Goal: Use online tool/utility: Utilize a website feature to perform a specific function

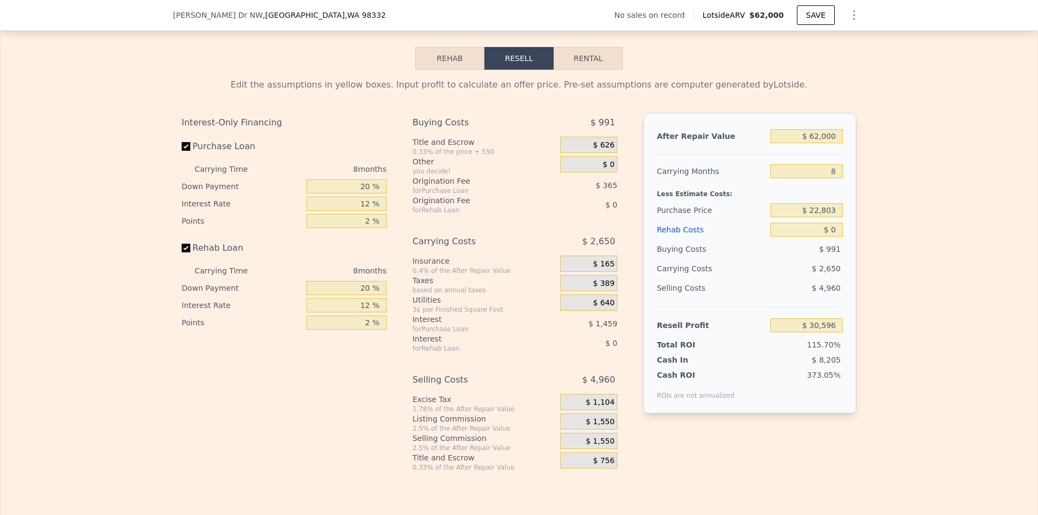
scroll to position [1456, 0]
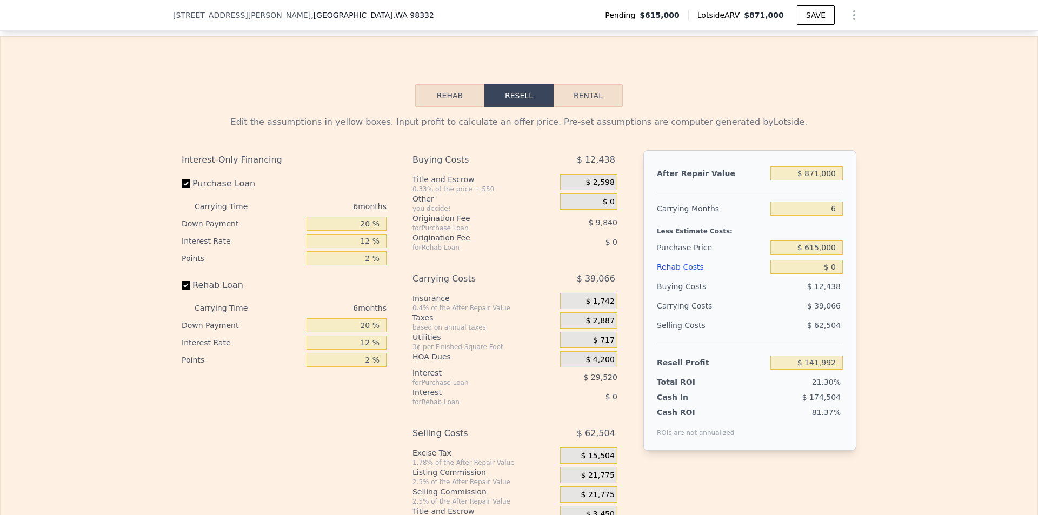
scroll to position [1564, 0]
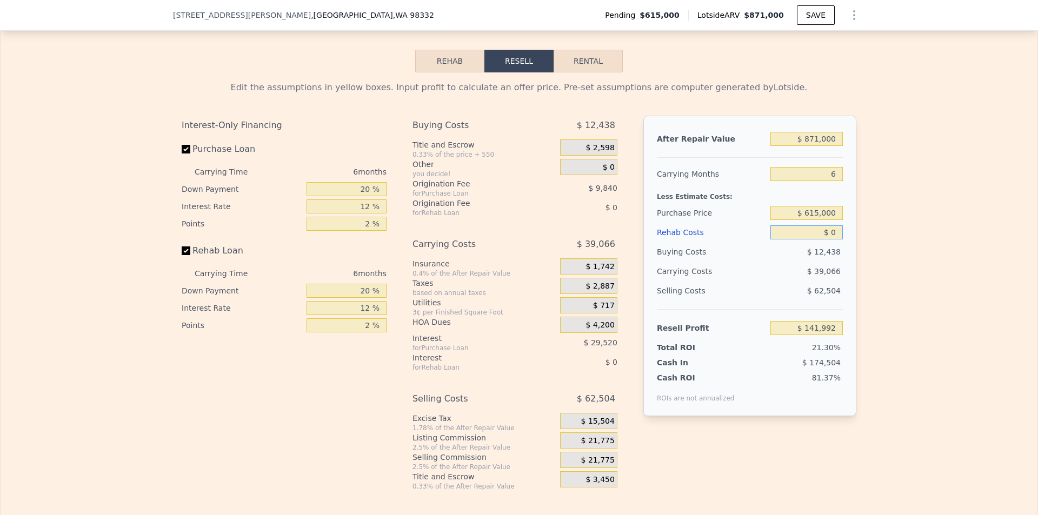
click at [833, 239] on input "$ 0" at bounding box center [806, 232] width 72 height 14
type input "$ 66"
type input "$ 141,919"
type input "$ 660"
type input "$ 141,291"
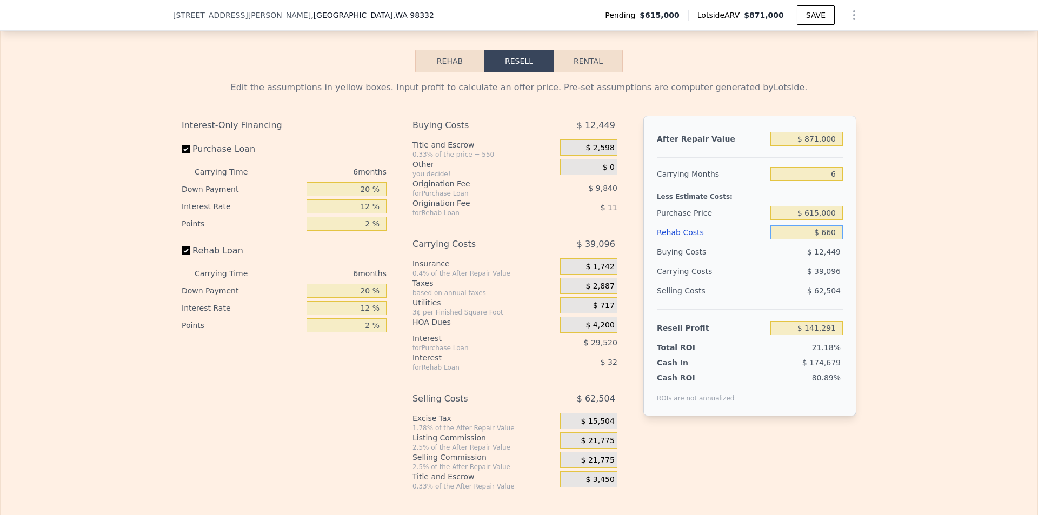
type input "$ 6,600"
type input "$ 134,968"
type input "$ 66,000"
type input "$ 71,768"
type input "$ 66,000"
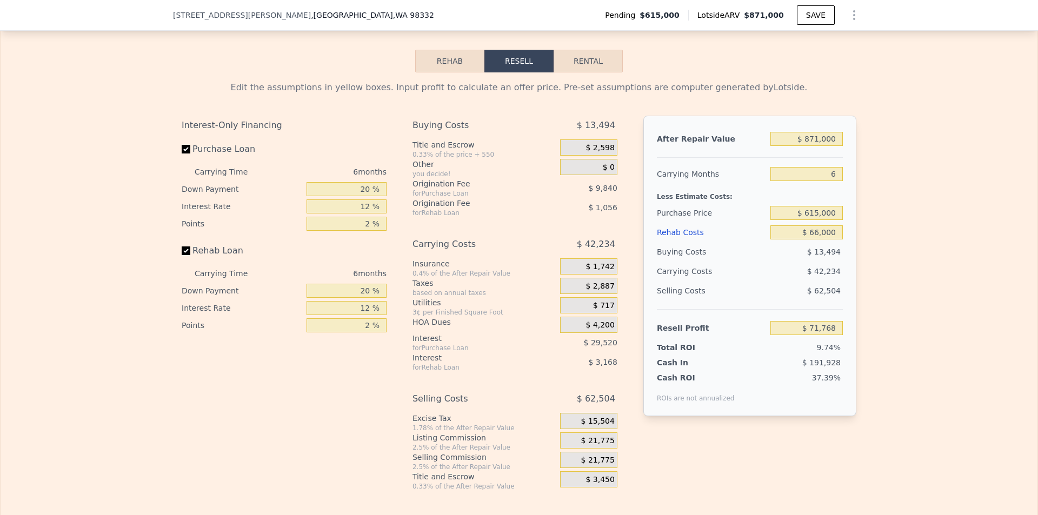
click at [967, 249] on div "Edit the assumptions in yellow boxes. Input profit to calculate an offer price.…" at bounding box center [519, 281] width 1037 height 418
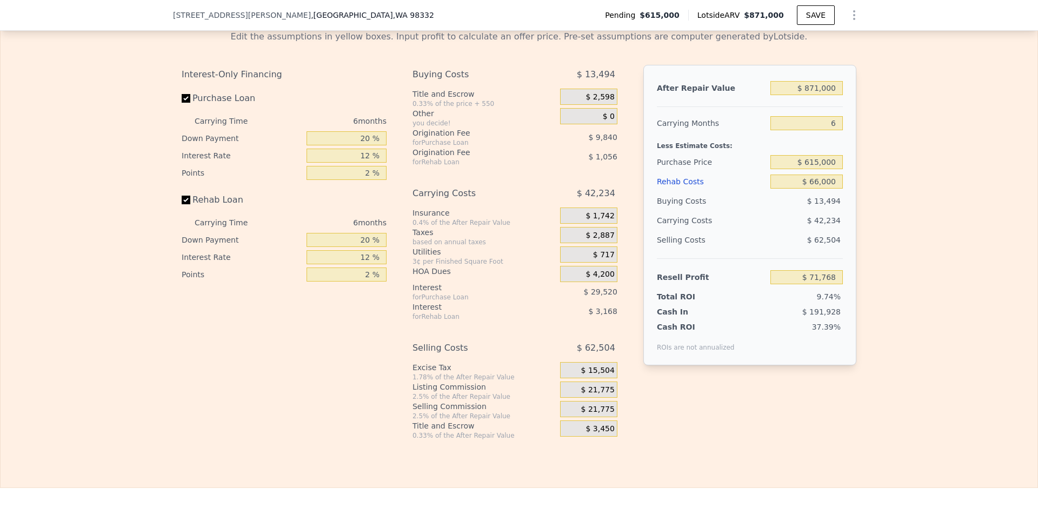
scroll to position [1618, 0]
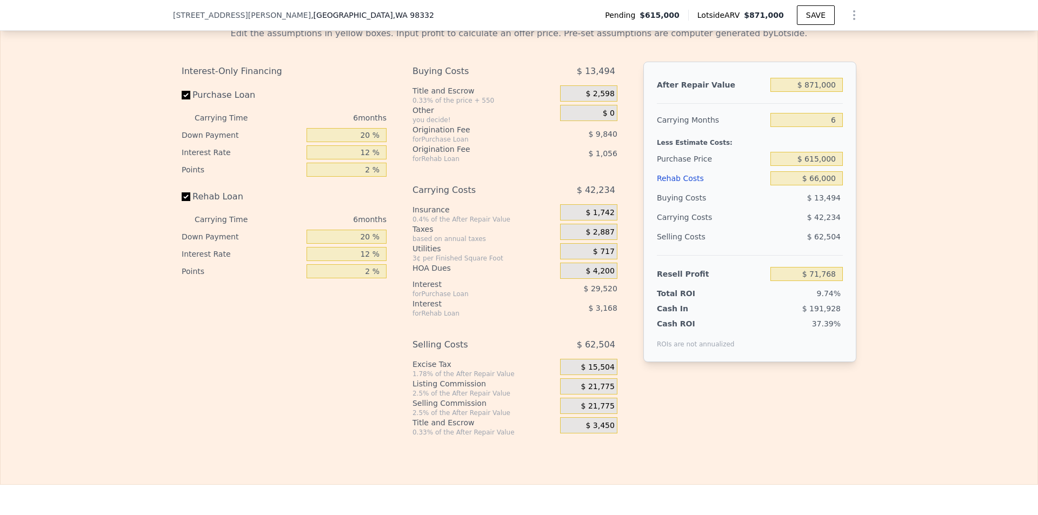
click at [943, 218] on div "Edit the assumptions in yellow boxes. Input profit to calculate an offer price.…" at bounding box center [519, 227] width 1037 height 418
click at [367, 261] on input "12 %" at bounding box center [347, 254] width 80 height 14
drag, startPoint x: 998, startPoint y: 341, endPoint x: 964, endPoint y: 329, distance: 36.1
click at [983, 339] on div "Edit the assumptions in yellow boxes. Input profit to calculate an offer price.…" at bounding box center [519, 227] width 1037 height 418
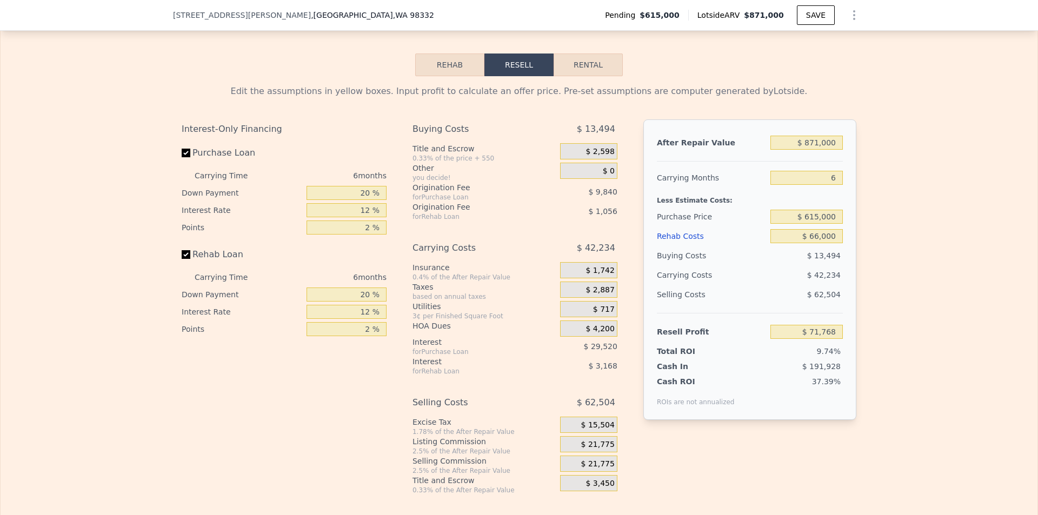
scroll to position [1564, 0]
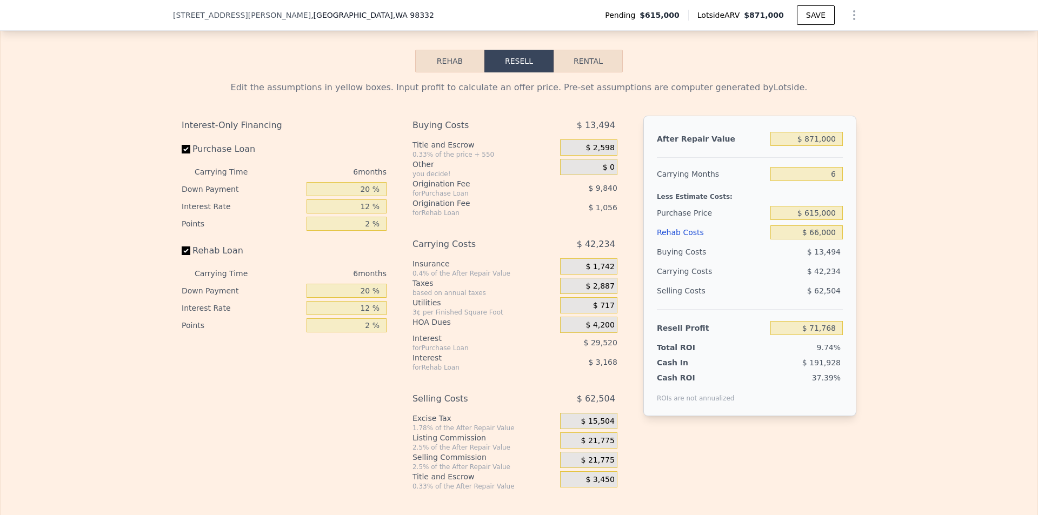
click at [933, 185] on div "Edit the assumptions in yellow boxes. Input profit to calculate an offer price.…" at bounding box center [519, 281] width 1037 height 418
click at [837, 146] on input "$ 871,000" at bounding box center [806, 139] width 72 height 14
type input "$ 825"
type input "-$ 734,773"
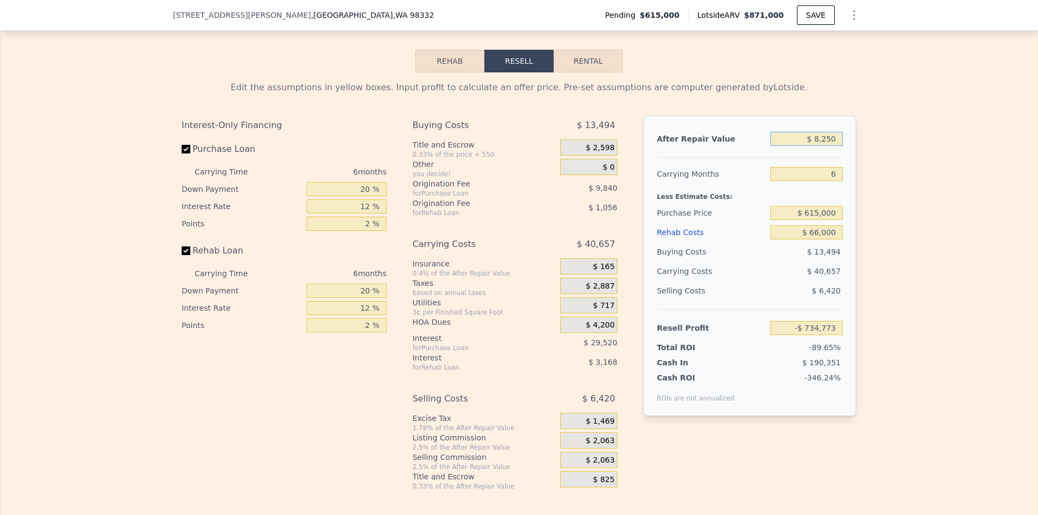
type input "$ 82,500"
type input "-$ 659,071"
type input "$ 825,000"
type input "$ 29,132"
type input "$ 825,000"
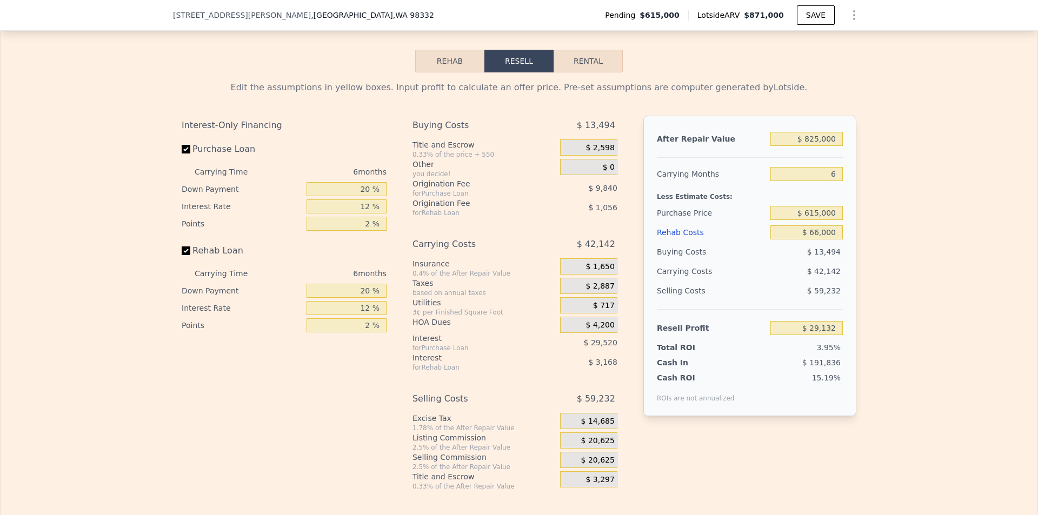
click at [1005, 204] on div "Edit the assumptions in yellow boxes. Input profit to calculate an offer price.…" at bounding box center [519, 281] width 1037 height 418
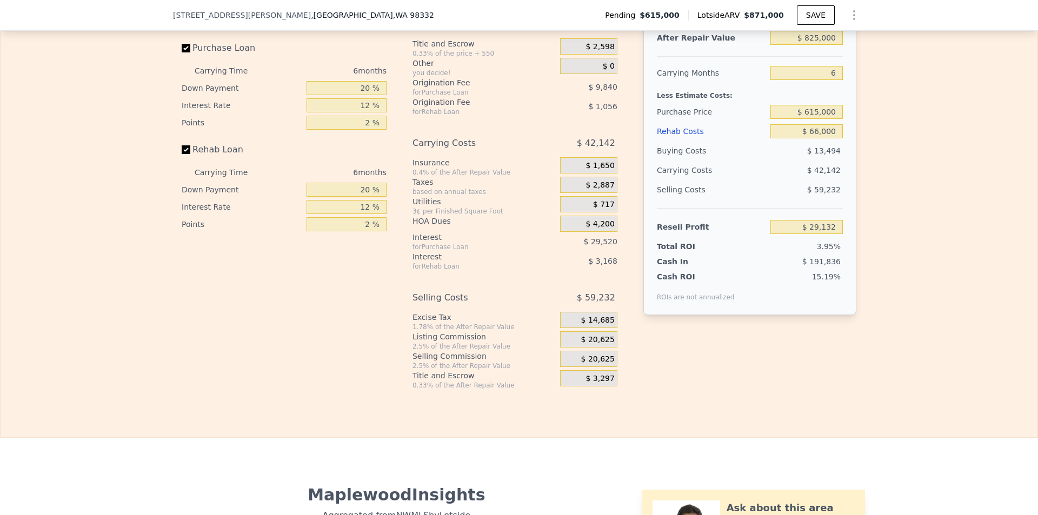
scroll to position [1672, 0]
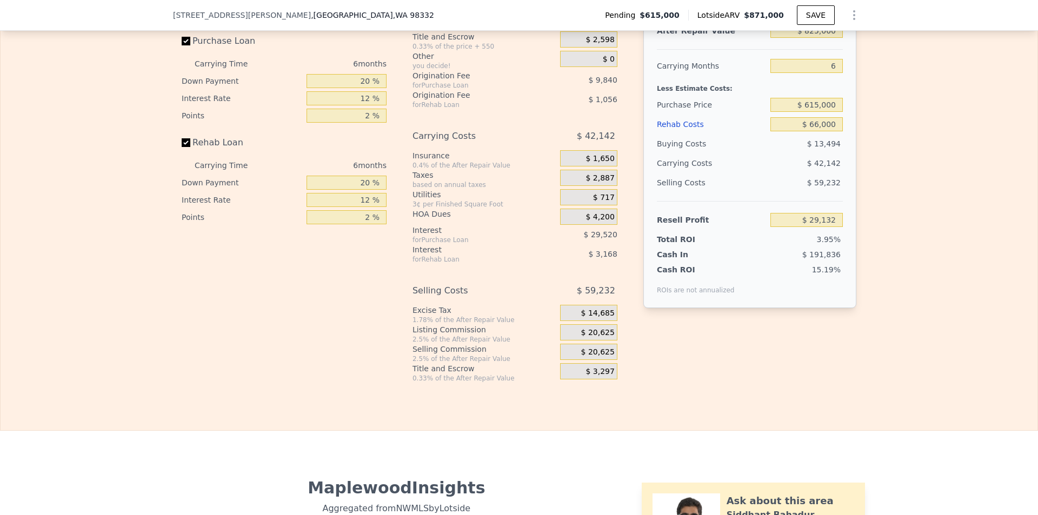
drag, startPoint x: 926, startPoint y: 234, endPoint x: 930, endPoint y: 242, distance: 9.7
click at [925, 236] on div "Edit the assumptions in yellow boxes. Input profit to calculate an offer price.…" at bounding box center [519, 173] width 1037 height 418
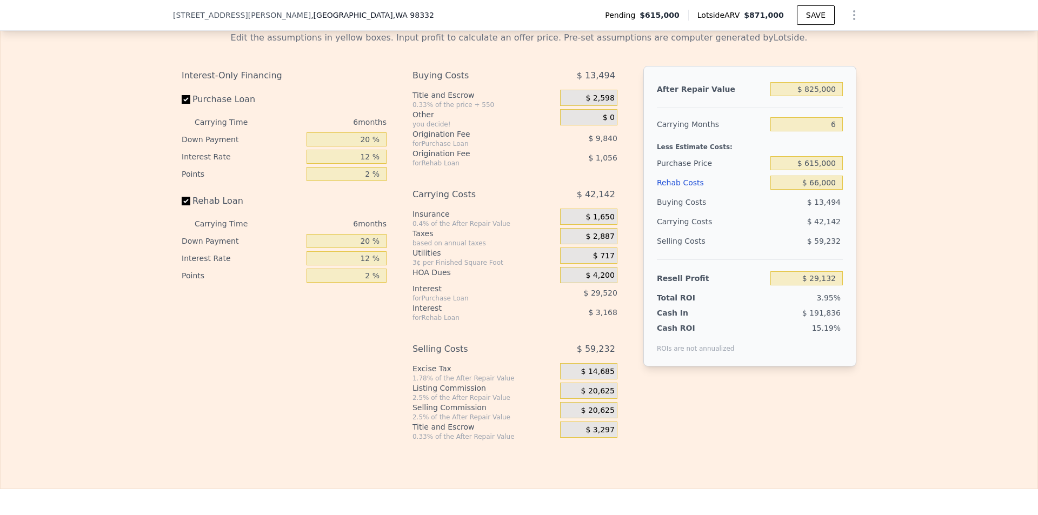
scroll to position [1618, 0]
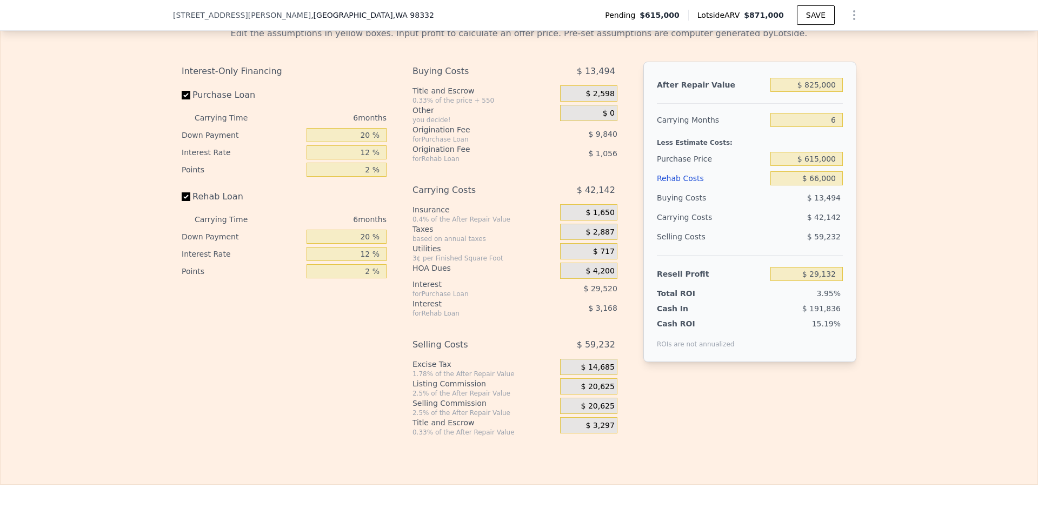
click at [984, 248] on div "Edit the assumptions in yellow boxes. Input profit to calculate an offer price.…" at bounding box center [519, 227] width 1037 height 418
click at [915, 194] on div "Edit the assumptions in yellow boxes. Input profit to calculate an offer price.…" at bounding box center [519, 227] width 1037 height 418
click at [884, 189] on div "Edit the assumptions in yellow boxes. Input profit to calculate an offer price.…" at bounding box center [519, 227] width 1037 height 418
click at [835, 127] on input "6" at bounding box center [806, 120] width 72 height 14
click at [912, 155] on div "Edit the assumptions in yellow boxes. Input profit to calculate an offer price.…" at bounding box center [519, 227] width 1037 height 418
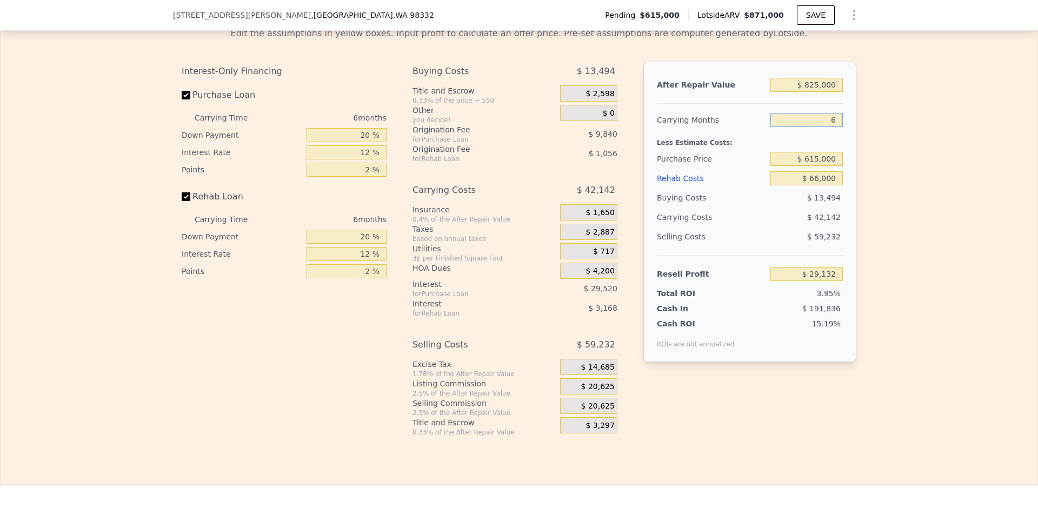
click at [837, 127] on input "6" at bounding box center [806, 120] width 72 height 14
click at [926, 148] on div "Edit the assumptions in yellow boxes. Input profit to calculate an offer price.…" at bounding box center [519, 227] width 1037 height 418
click at [911, 267] on div "Edit the assumptions in yellow boxes. Input profit to calculate an offer price.…" at bounding box center [519, 227] width 1037 height 418
click at [924, 209] on div "Edit the assumptions in yellow boxes. Input profit to calculate an offer price.…" at bounding box center [519, 227] width 1037 height 418
click at [833, 127] on input "6" at bounding box center [806, 120] width 72 height 14
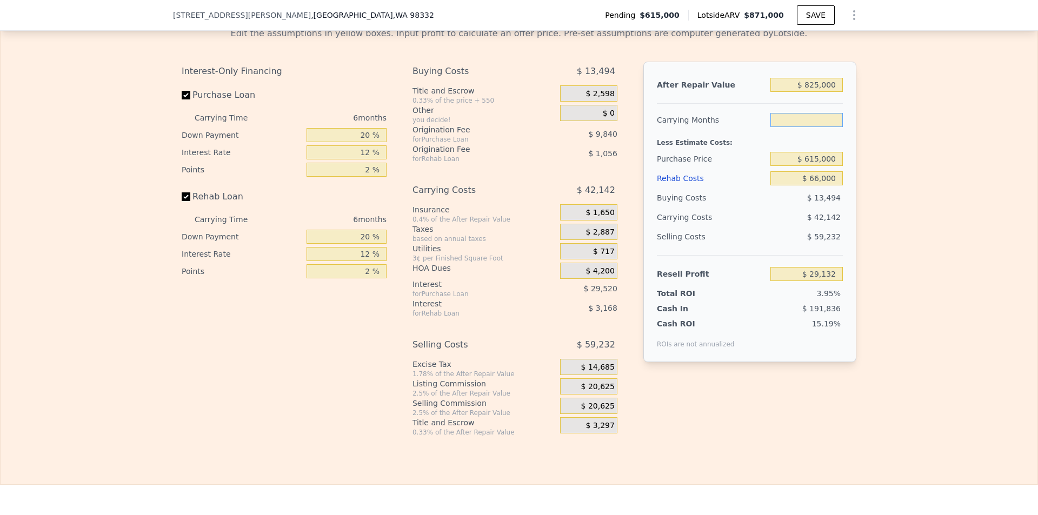
type input "3"
type input "$ 50,202"
type input "3"
click at [954, 229] on div "Edit the assumptions in yellow boxes. Input profit to calculate an offer price.…" at bounding box center [519, 227] width 1037 height 418
click at [836, 127] on input "3" at bounding box center [806, 120] width 72 height 14
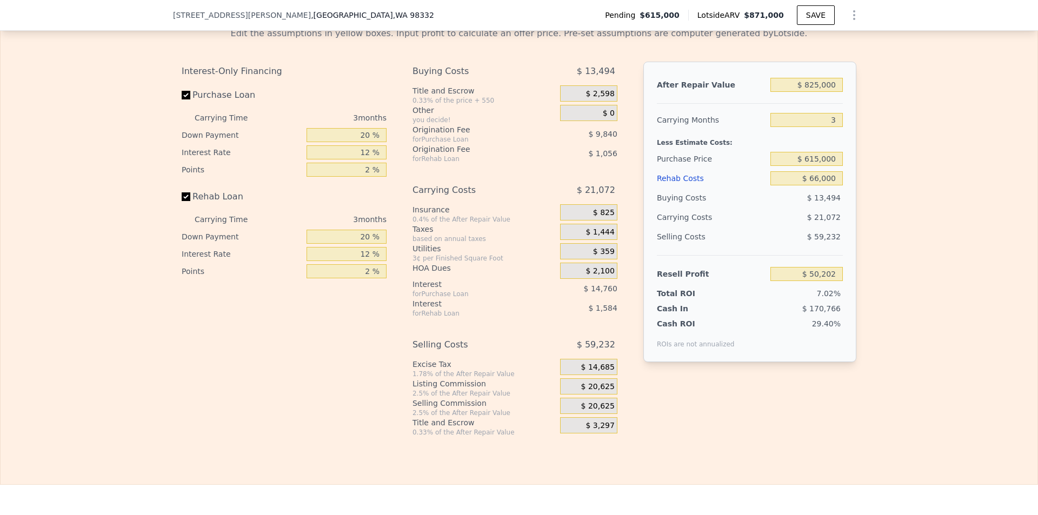
click at [936, 169] on div "Edit the assumptions in yellow boxes. Input profit to calculate an offer price.…" at bounding box center [519, 227] width 1037 height 418
click at [914, 154] on div "Edit the assumptions in yellow boxes. Input profit to calculate an offer price.…" at bounding box center [519, 227] width 1037 height 418
click at [838, 127] on input "3" at bounding box center [806, 120] width 72 height 14
click at [955, 182] on div "Edit the assumptions in yellow boxes. Input profit to calculate an offer price.…" at bounding box center [519, 227] width 1037 height 418
click at [834, 127] on input "3" at bounding box center [806, 120] width 72 height 14
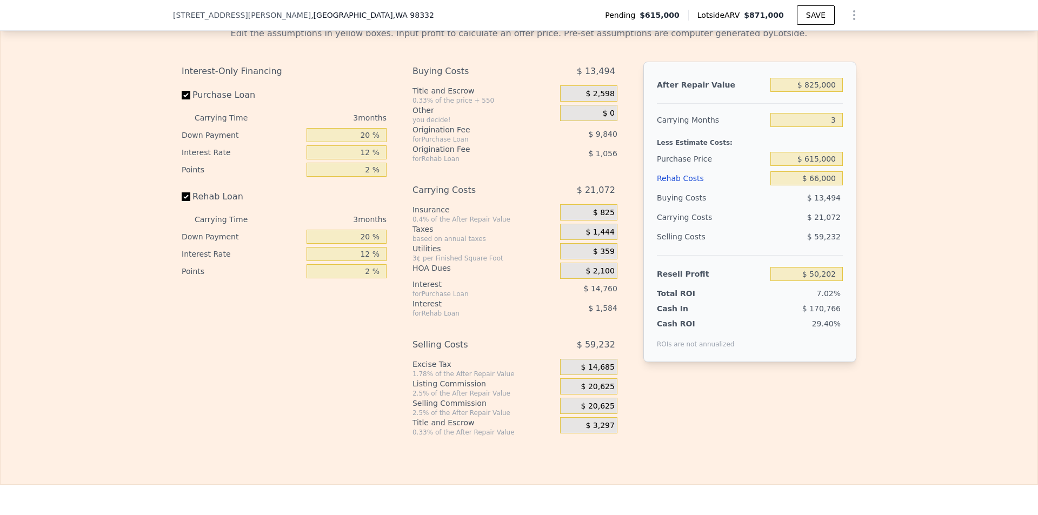
click at [911, 192] on div "Edit the assumptions in yellow boxes. Input profit to calculate an offer price.…" at bounding box center [519, 227] width 1037 height 418
click at [832, 127] on input "3" at bounding box center [806, 120] width 72 height 14
type input "6"
type input "$ 29,132"
click at [872, 138] on div "Edit the assumptions in yellow boxes. Input profit to calculate an offer price.…" at bounding box center [519, 227] width 1037 height 418
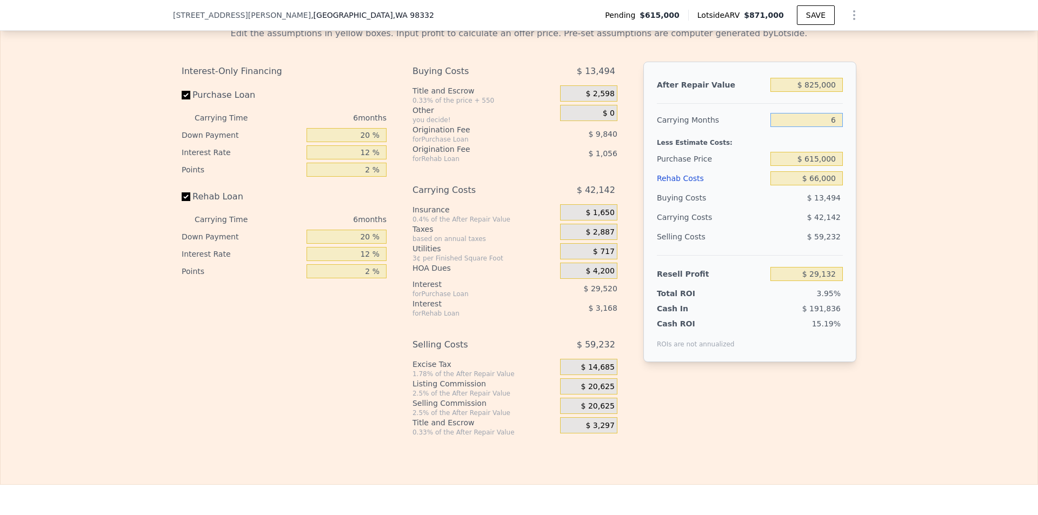
click at [834, 127] on input "6" at bounding box center [806, 120] width 72 height 14
click at [983, 232] on div "Edit the assumptions in yellow boxes. Input profit to calculate an offer price.…" at bounding box center [519, 227] width 1037 height 418
click at [983, 284] on div "Edit the assumptions in yellow boxes. Input profit to calculate an offer price.…" at bounding box center [519, 227] width 1037 height 418
click at [878, 183] on div "Edit the assumptions in yellow boxes. Input profit to calculate an offer price.…" at bounding box center [519, 227] width 1037 height 418
click at [610, 276] on span "$ 4,200" at bounding box center [599, 272] width 29 height 10
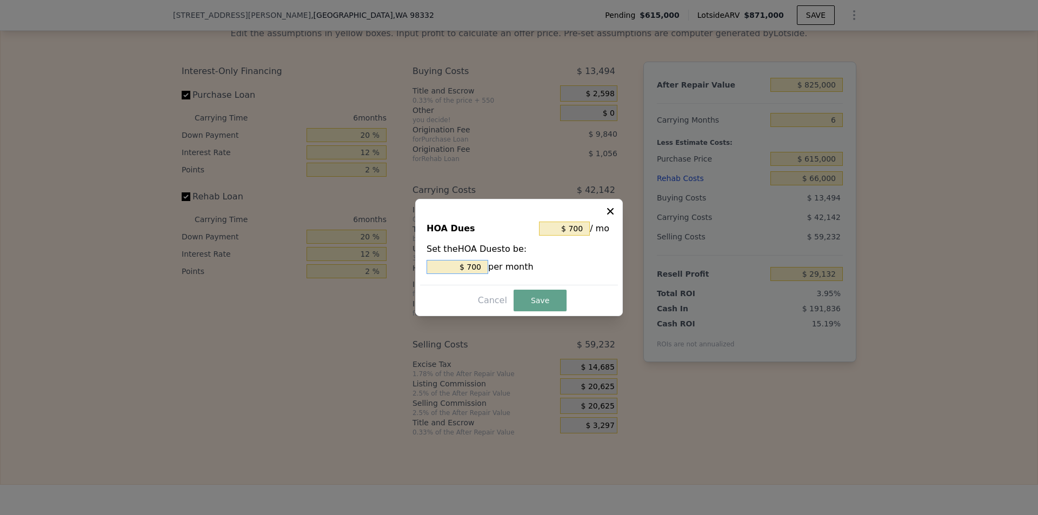
drag, startPoint x: 484, startPoint y: 267, endPoint x: 456, endPoint y: 268, distance: 27.6
click at [456, 268] on input "$ 700" at bounding box center [458, 267] width 62 height 14
type input "$ 2"
type input "$ 20"
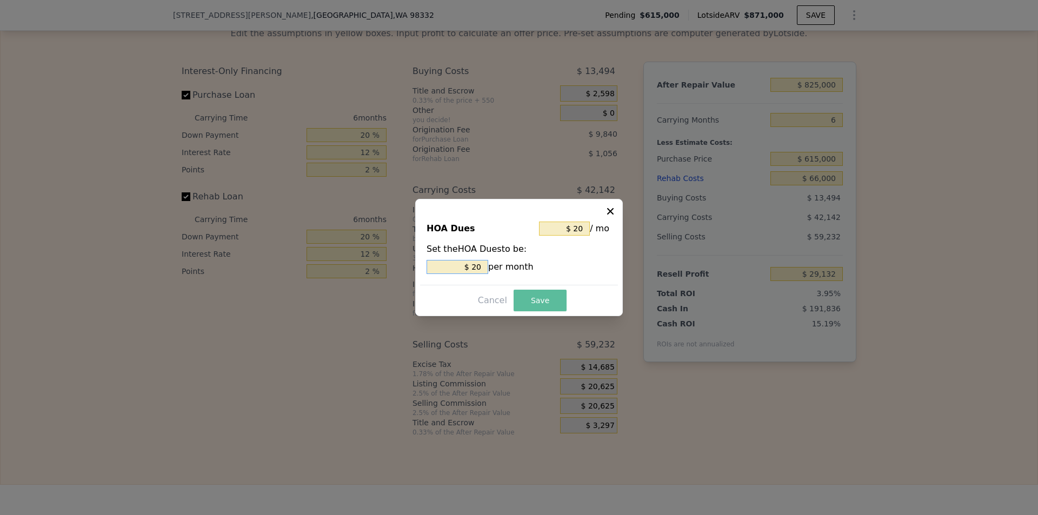
type input "$ 20"
click at [537, 302] on button "Save" at bounding box center [540, 301] width 53 height 22
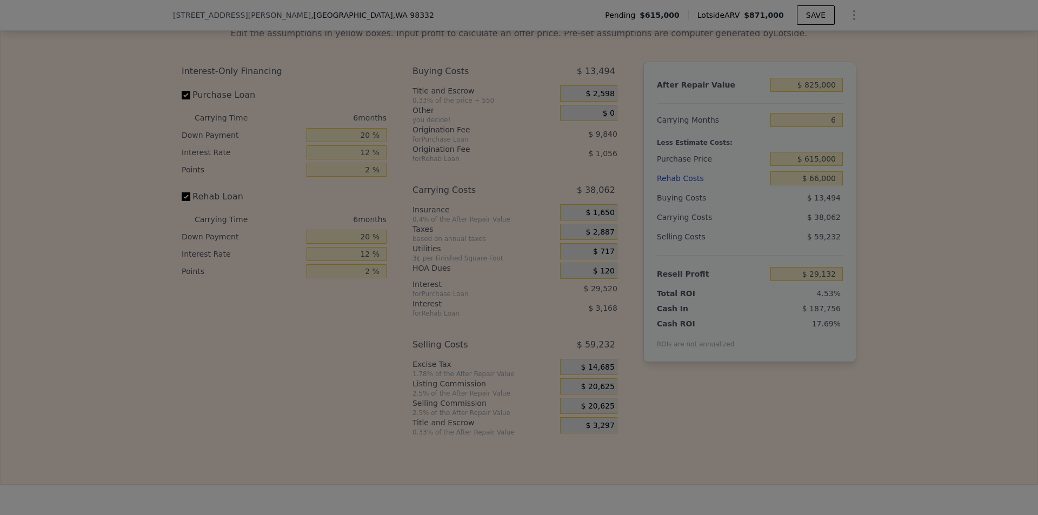
type input "$ 33,212"
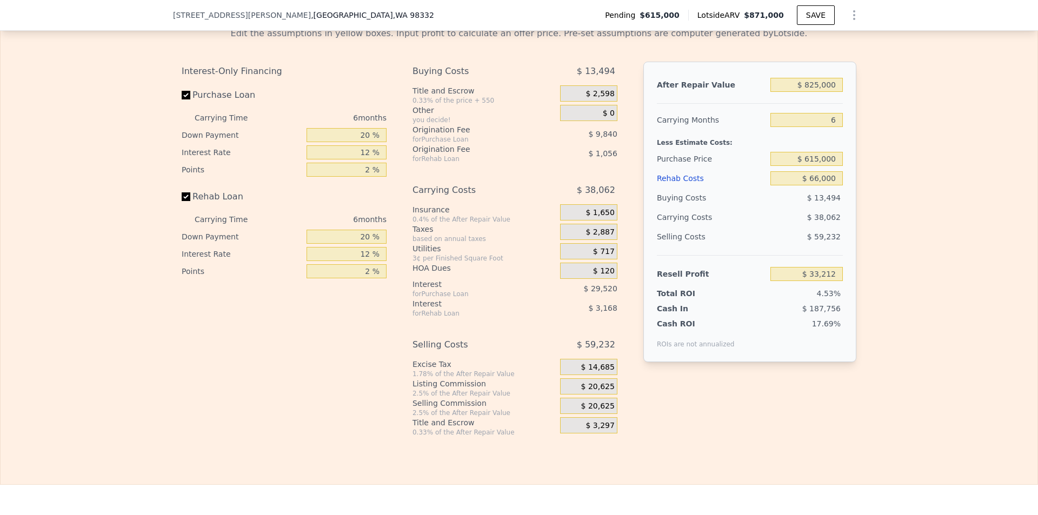
click at [949, 315] on div "Edit the assumptions in yellow boxes. Input profit to calculate an offer price.…" at bounding box center [519, 227] width 1037 height 418
drag, startPoint x: 954, startPoint y: 337, endPoint x: 948, endPoint y: 337, distance: 5.9
click at [952, 337] on div "Edit the assumptions in yellow boxes. Input profit to calculate an offer price.…" at bounding box center [519, 227] width 1037 height 418
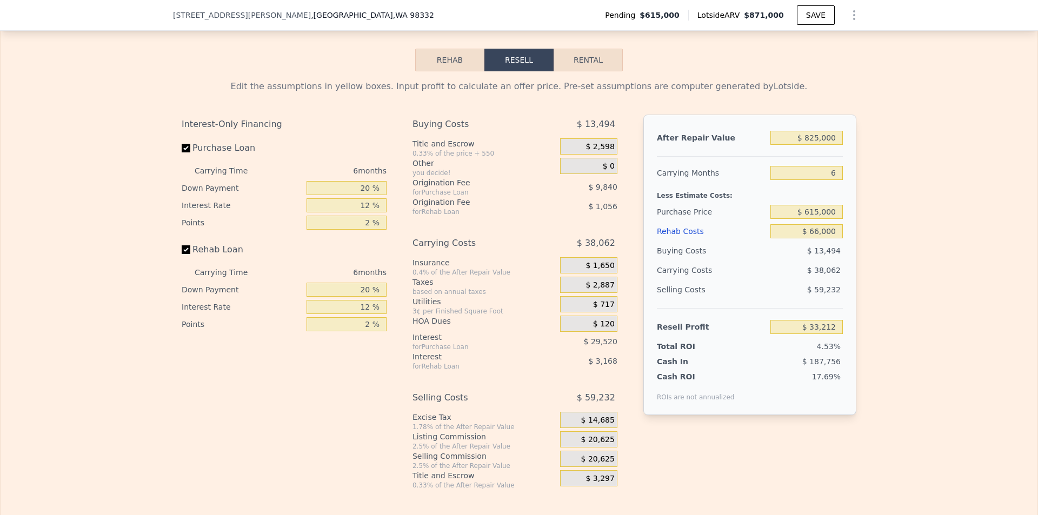
scroll to position [1564, 0]
drag, startPoint x: 365, startPoint y: 204, endPoint x: 376, endPoint y: 211, distance: 12.4
click at [366, 196] on input "20 %" at bounding box center [347, 189] width 80 height 14
type input "2 %"
type input "$ 24,356"
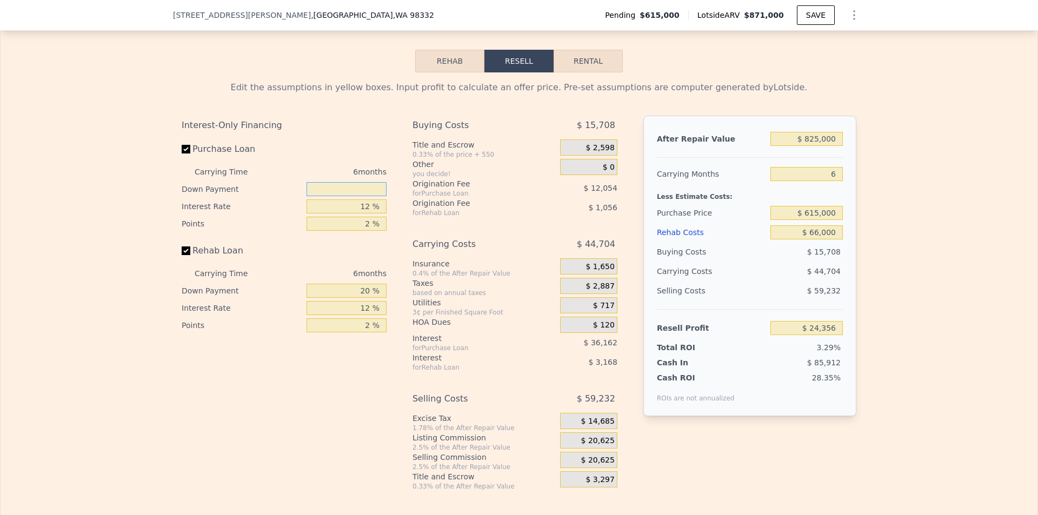
type input "1 %"
type input "$ 23,861"
type input "15 %"
type input "$ 30,749"
type input "15 %"
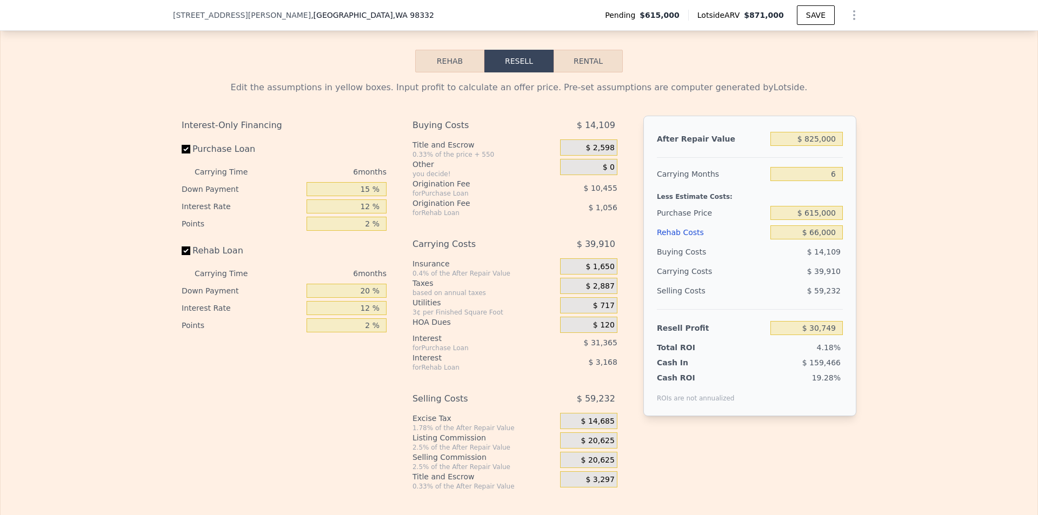
click at [146, 248] on div "Edit the assumptions in yellow boxes. Input profit to calculate an offer price.…" at bounding box center [519, 281] width 1037 height 418
click at [133, 239] on div "Edit the assumptions in yellow boxes. Input profit to calculate an offer price.…" at bounding box center [519, 281] width 1037 height 418
click at [368, 298] on input "20 %" at bounding box center [347, 291] width 80 height 14
type input "2 %"
type input "$ 29,797"
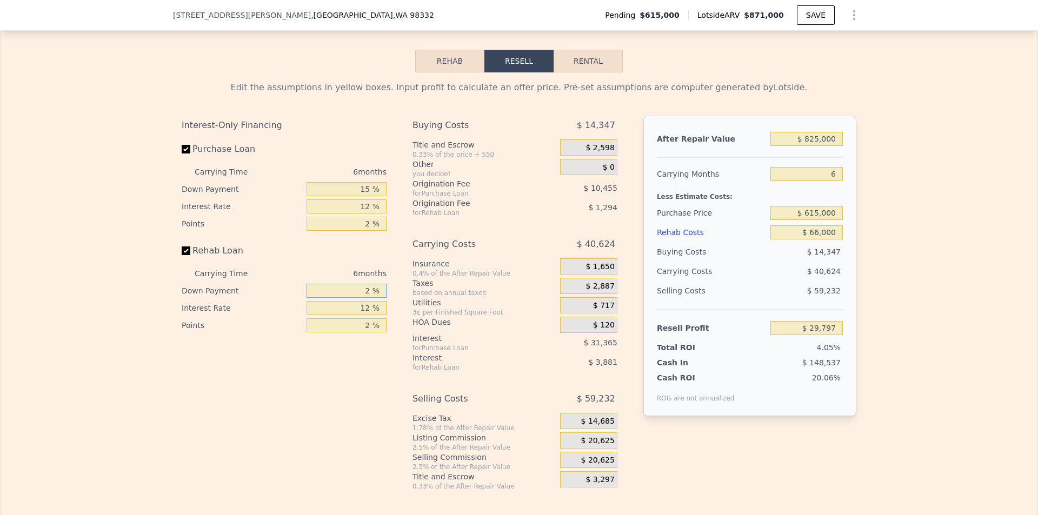
type input "25 %"
type input "$ 31,013"
type input "2 %"
type input "$ 29,797"
type input "12 %"
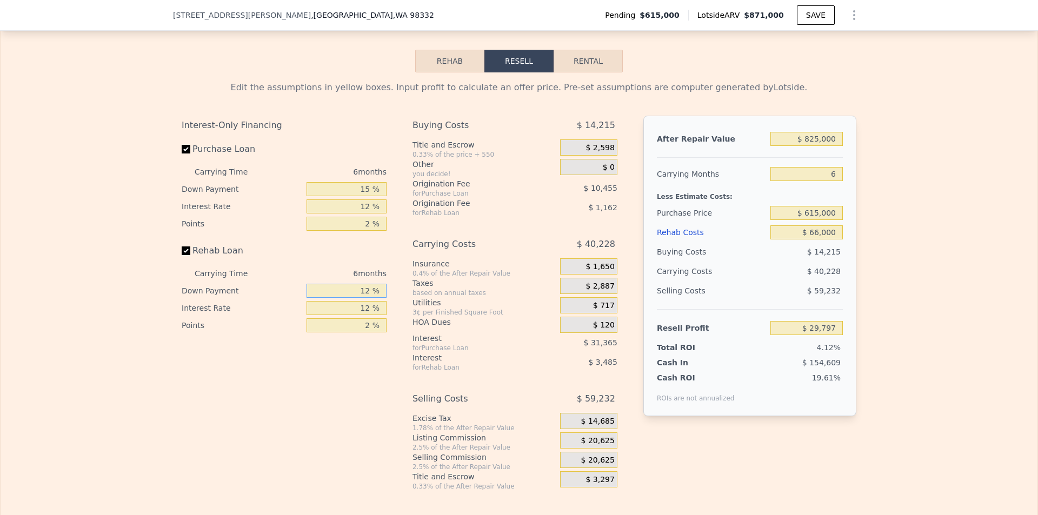
type input "$ 30,325"
type input "1 %"
type input "$ 29,748"
type input "15 %"
type input "$ 30,485"
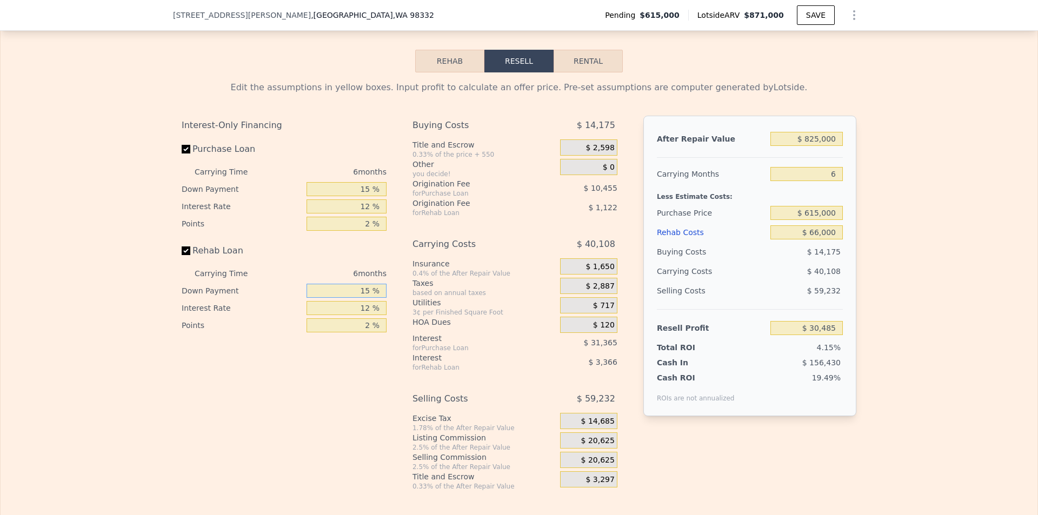
type input "15 %"
click at [79, 332] on div "Edit the assumptions in yellow boxes. Input profit to calculate an offer price.…" at bounding box center [519, 281] width 1037 height 418
drag, startPoint x: 888, startPoint y: 306, endPoint x: 893, endPoint y: 309, distance: 5.6
click at [890, 307] on div "Edit the assumptions in yellow boxes. Input profit to calculate an offer price.…" at bounding box center [519, 281] width 1037 height 418
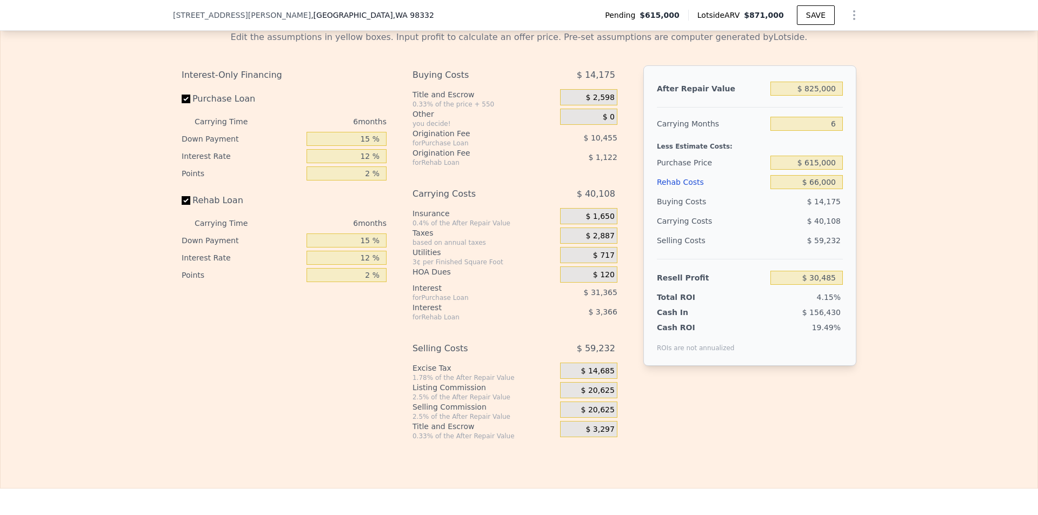
scroll to position [1618, 0]
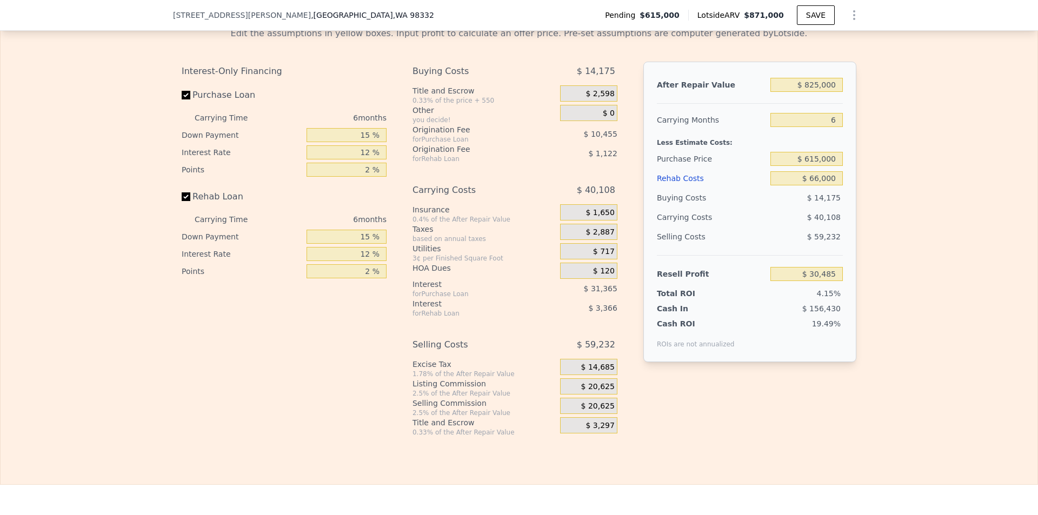
click at [940, 318] on div "Edit the assumptions in yellow boxes. Input profit to calculate an offer price.…" at bounding box center [519, 227] width 1037 height 418
click at [816, 92] on input "$ 825,000" at bounding box center [806, 85] width 72 height 14
click at [55, 204] on div "Edit the assumptions in yellow boxes. Input profit to calculate an offer price.…" at bounding box center [519, 227] width 1037 height 418
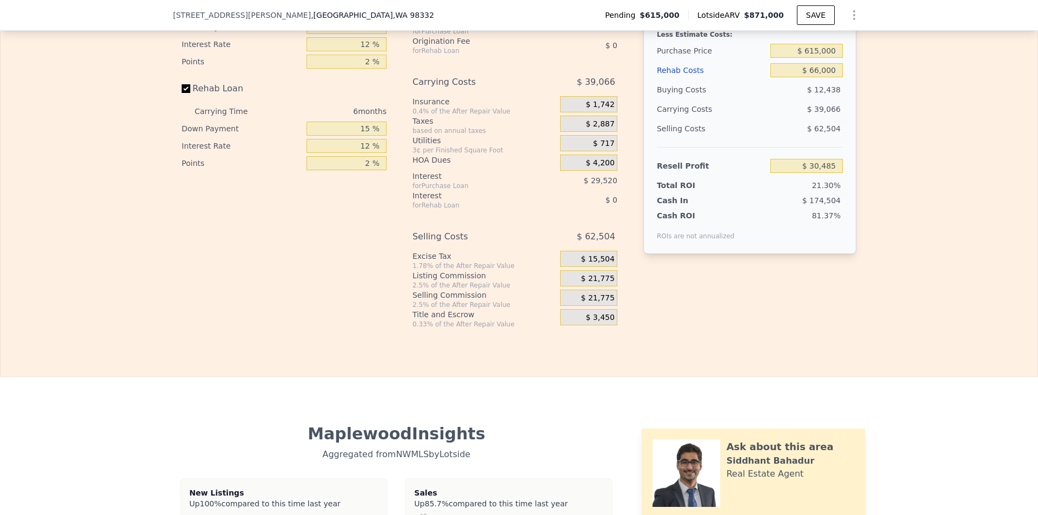
type input "$ 871,000"
type input "$ 0"
type input "$ 141,992"
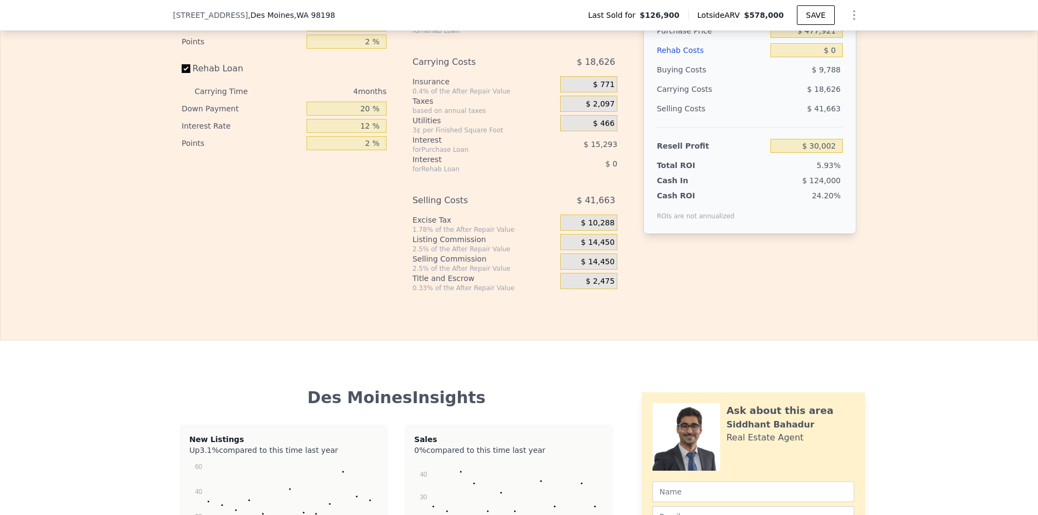
scroll to position [1348, 0]
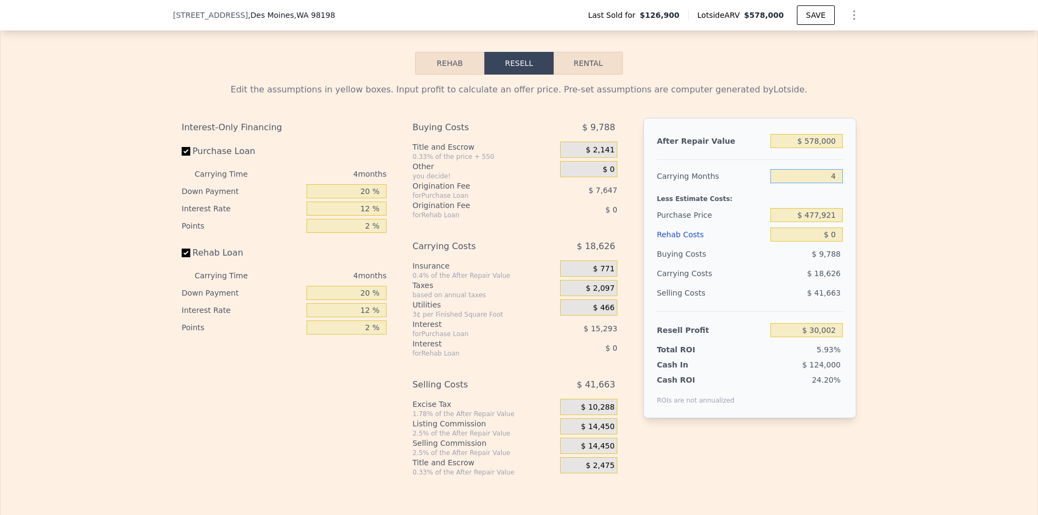
click at [833, 183] on input "4" at bounding box center [806, 176] width 72 height 14
type input "6"
type input "$ 20,689"
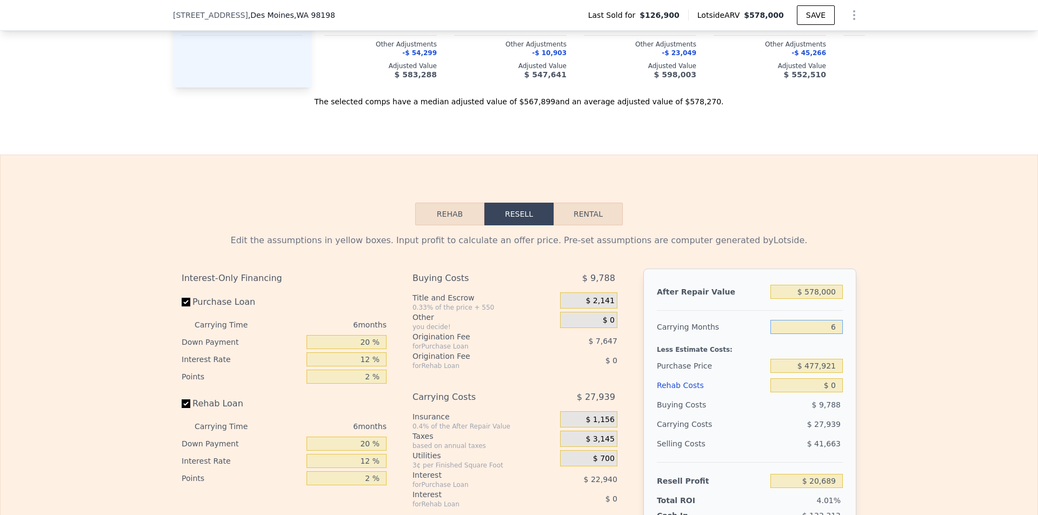
scroll to position [1294, 0]
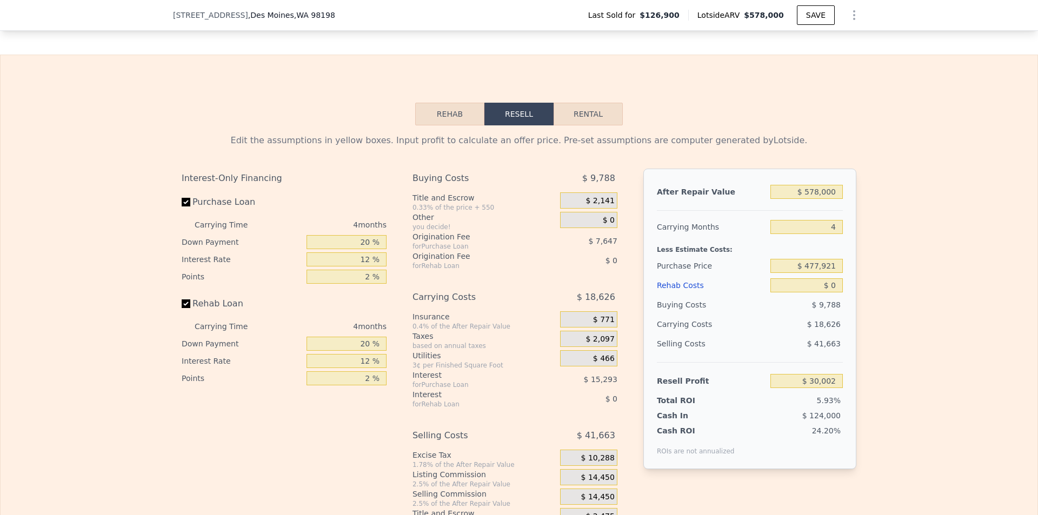
scroll to position [1294, 0]
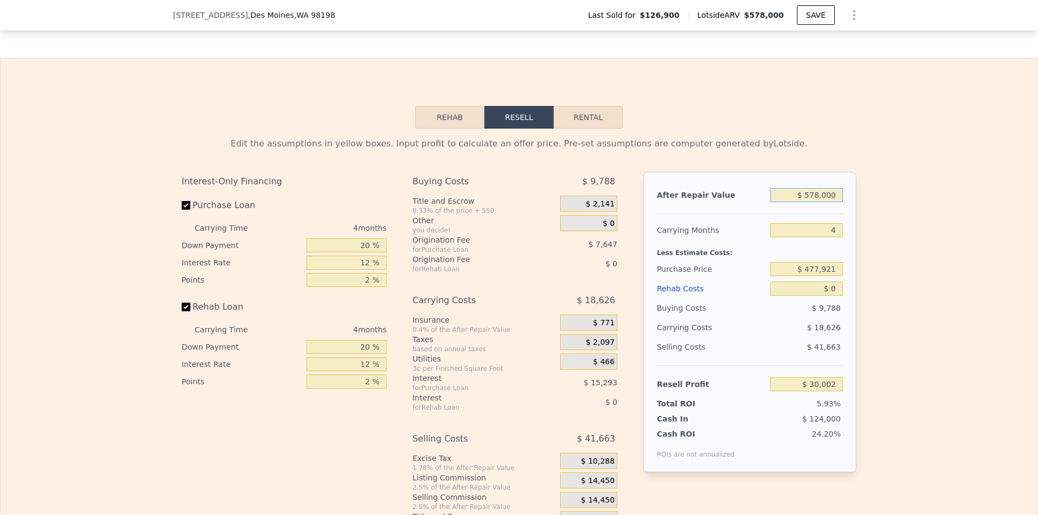
drag, startPoint x: 838, startPoint y: 211, endPoint x: 720, endPoint y: 216, distance: 119.0
click at [723, 205] on div "After Repair Value $ 578,000" at bounding box center [750, 194] width 186 height 19
type input "$ 6"
type input "-$ 506,108"
type input "$ 62"
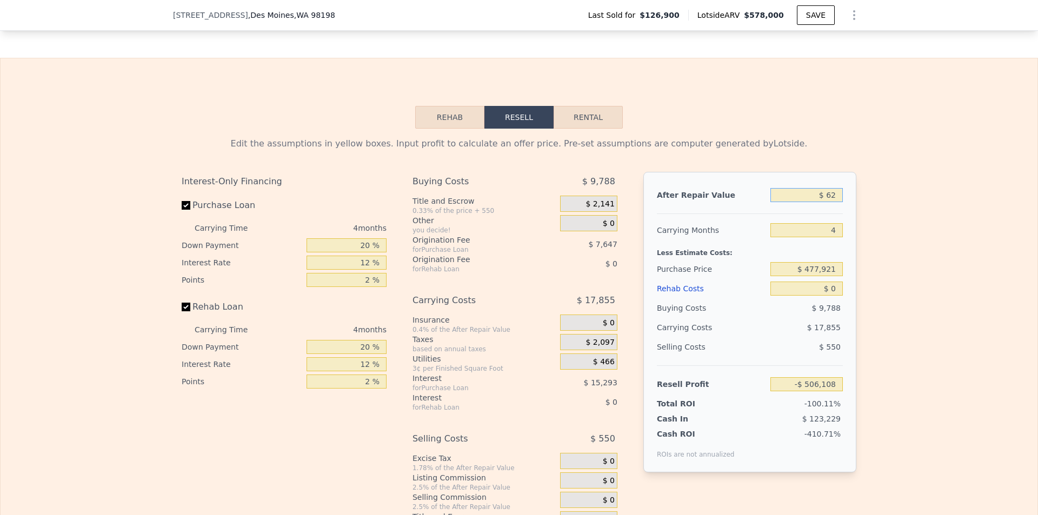
type input "-$ 506,057"
type input "$ 620"
type input "-$ 505,540"
type input "$ 62,000"
type input "-$ 448,607"
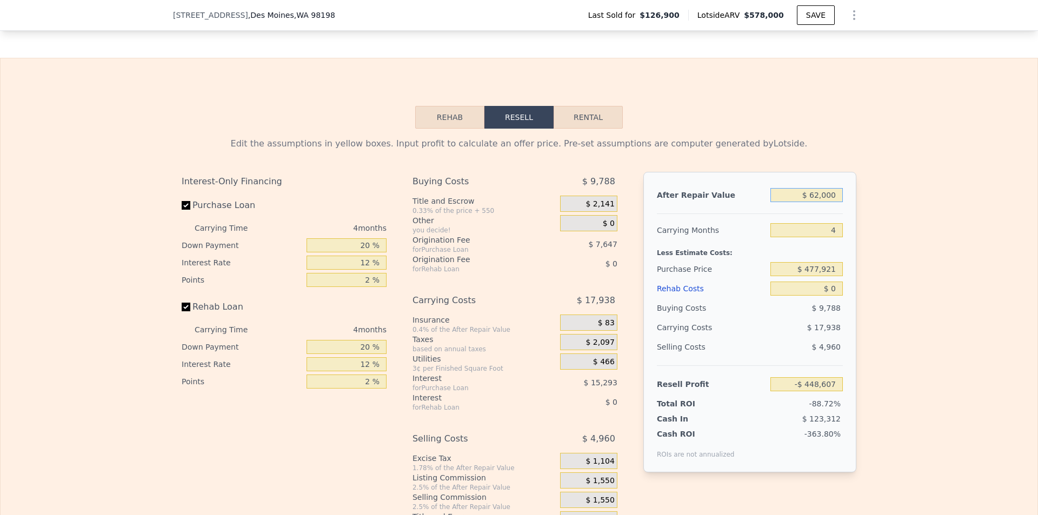
type input "$ 620,000"
type input "$ 68,958"
type input "$ 620,000"
click at [889, 238] on div "Edit the assumptions in yellow boxes. Input profit to calculate an offer price.…" at bounding box center [519, 330] width 1037 height 402
click at [835, 276] on input "$ 477,921" at bounding box center [806, 269] width 72 height 14
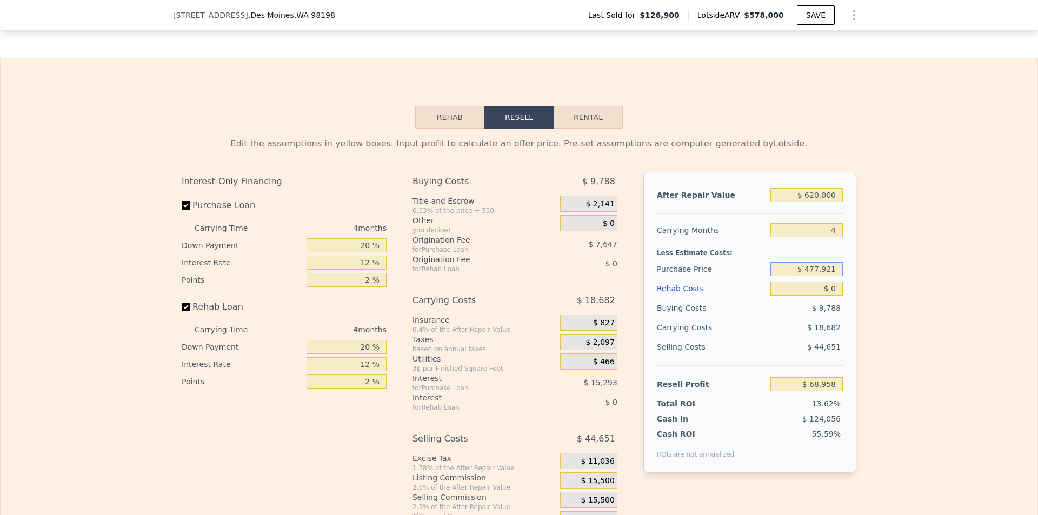
click at [835, 276] on input "$ 477,921" at bounding box center [806, 269] width 72 height 14
drag, startPoint x: 837, startPoint y: 285, endPoint x: 790, endPoint y: 288, distance: 47.6
click at [790, 276] on input "$ 477,921" at bounding box center [806, 269] width 72 height 14
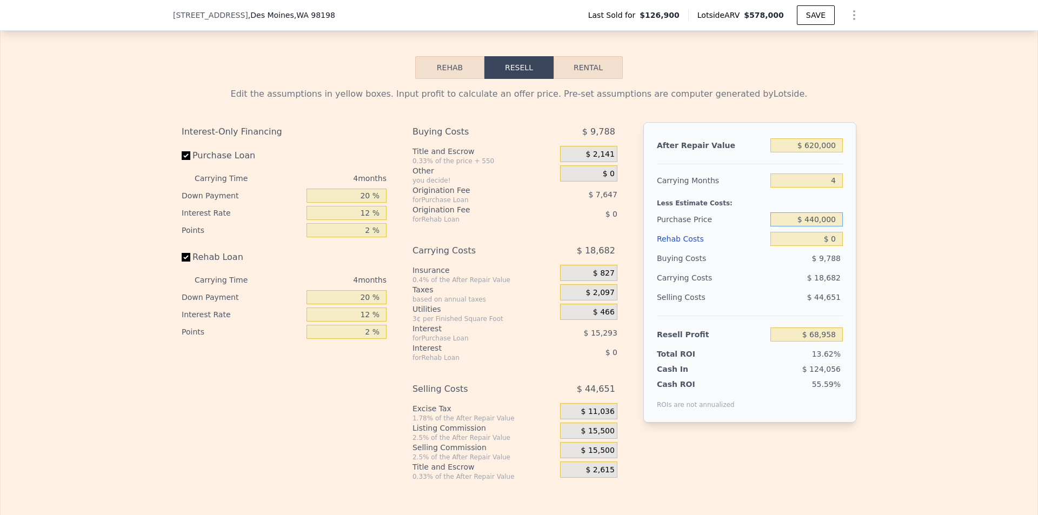
scroll to position [1348, 0]
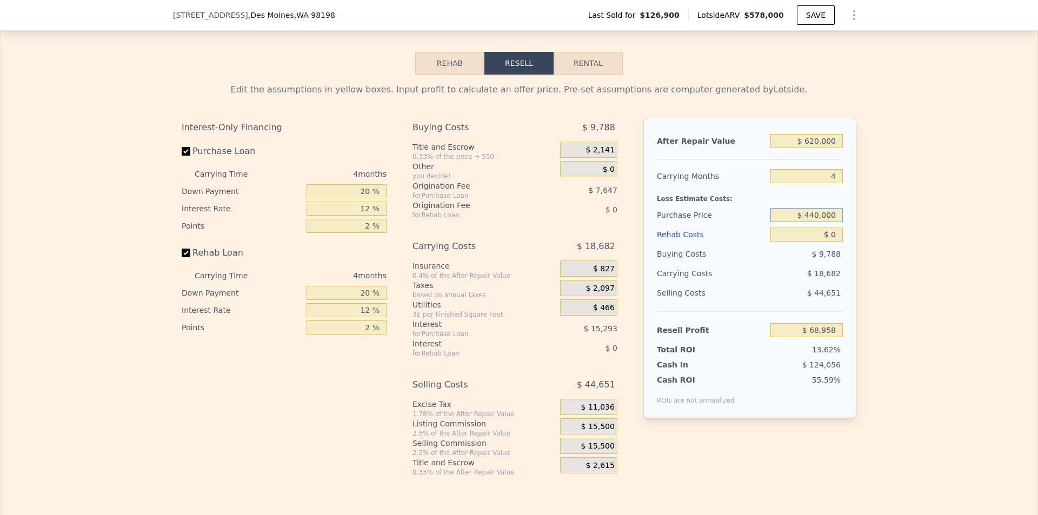
type input "$ 440,000"
click at [953, 289] on div "Edit the assumptions in yellow boxes. Input profit to calculate an offer price.…" at bounding box center [519, 276] width 1037 height 402
type input "$ 108,824"
click at [837, 183] on input "4" at bounding box center [806, 176] width 72 height 14
type input "6"
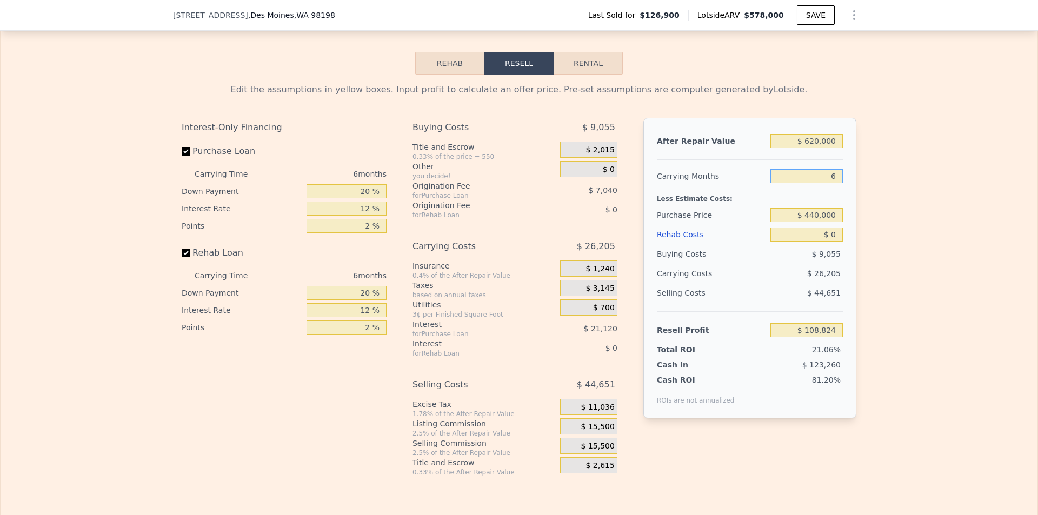
type input "$ 100,089"
type input "6"
click at [910, 230] on div "Edit the assumptions in yellow boxes. Input profit to calculate an offer price.…" at bounding box center [519, 276] width 1037 height 402
click at [836, 242] on input "$ 0" at bounding box center [806, 235] width 72 height 14
type input "$ 6,000"
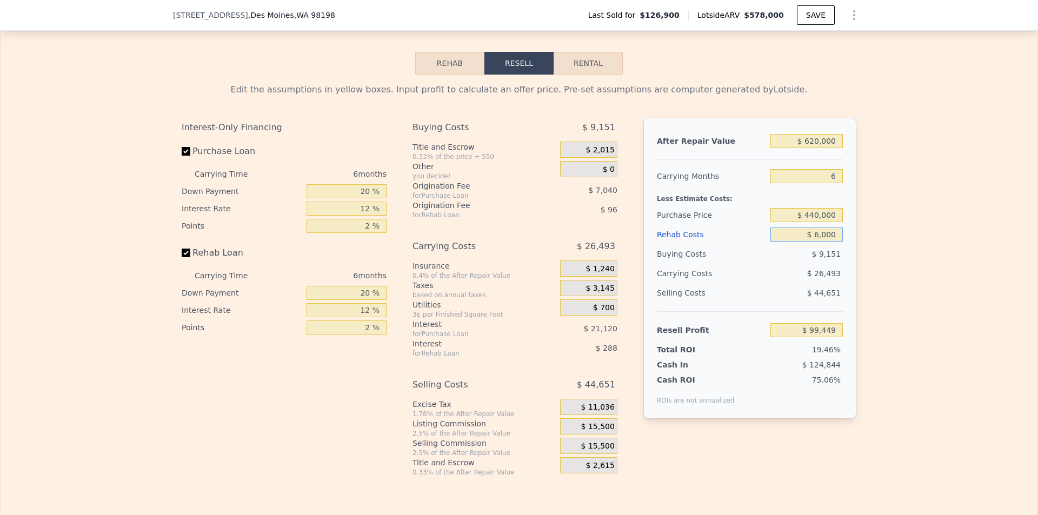
type input "$ 93,705"
type input "$ 60,000"
type input "$ 36,249"
type input "$ 6,000"
type input "$ 93,705"
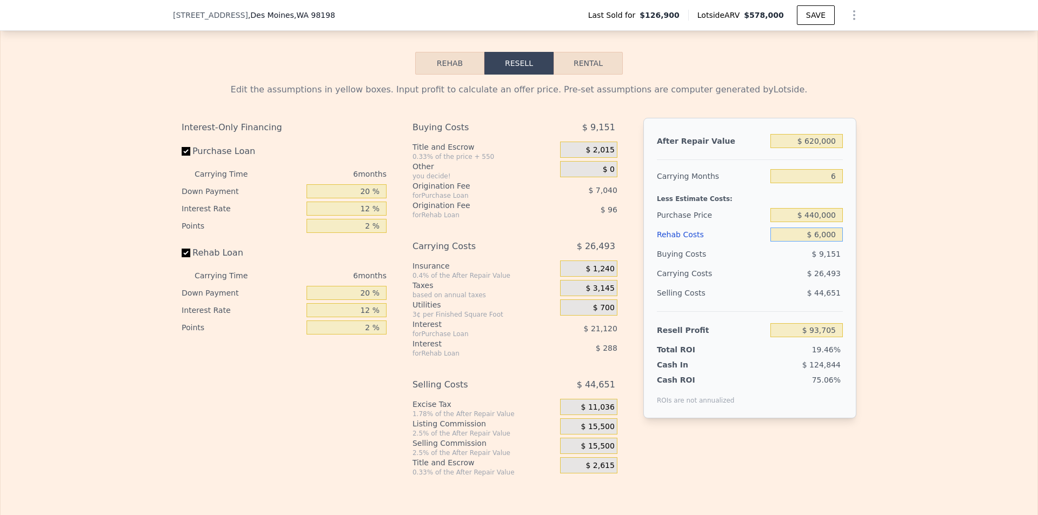
type input "$ 600"
type input "$ 99,449"
type input "$ 60"
type input "$ 100,028"
type input "$ 6"
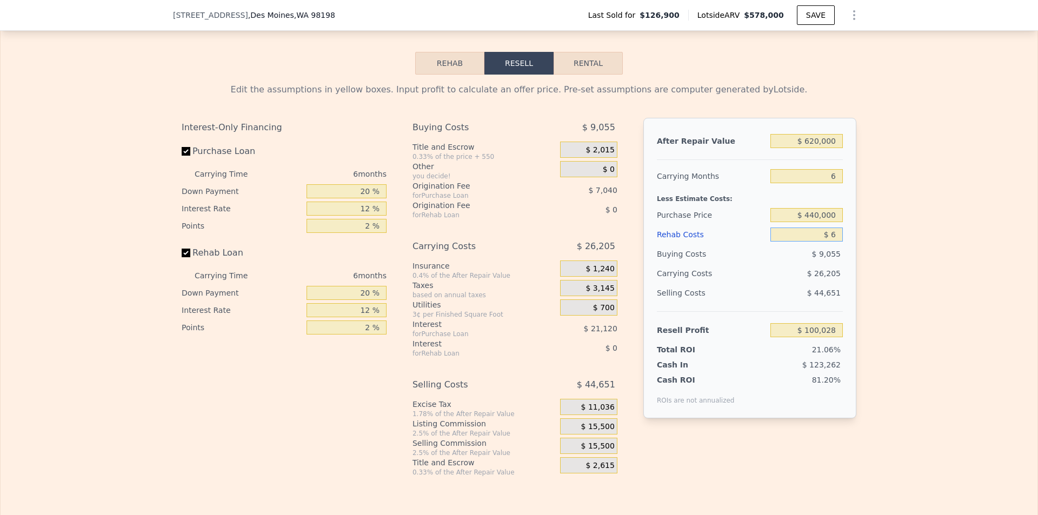
type input "$ 100,083"
type input "$ 7"
type input "$ 100,082"
type input "$ 750"
type input "$ 99,291"
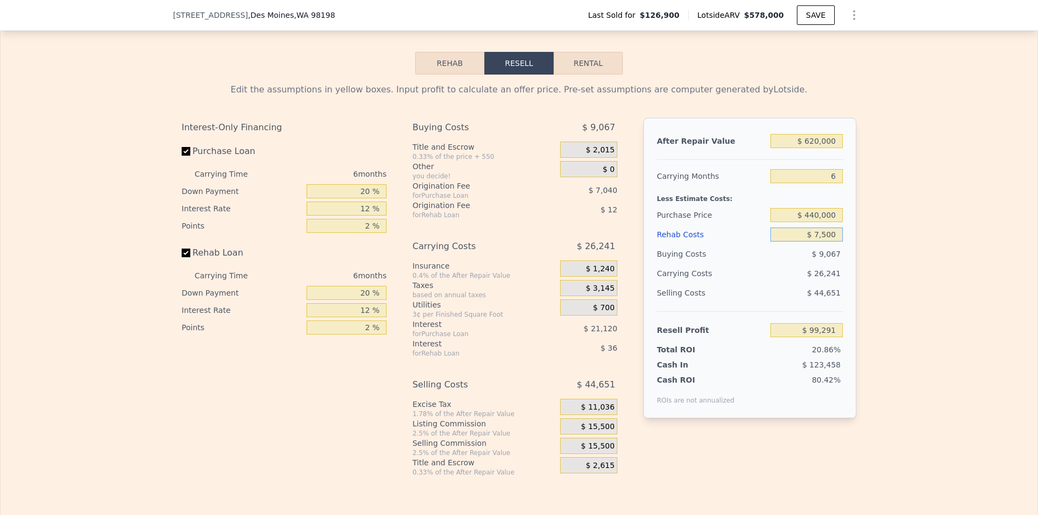
type input "$ 75,000"
type input "$ 20,289"
type input "$ 75,000"
click at [954, 294] on div "Edit the assumptions in yellow boxes. Input profit to calculate an offer price.…" at bounding box center [519, 276] width 1037 height 402
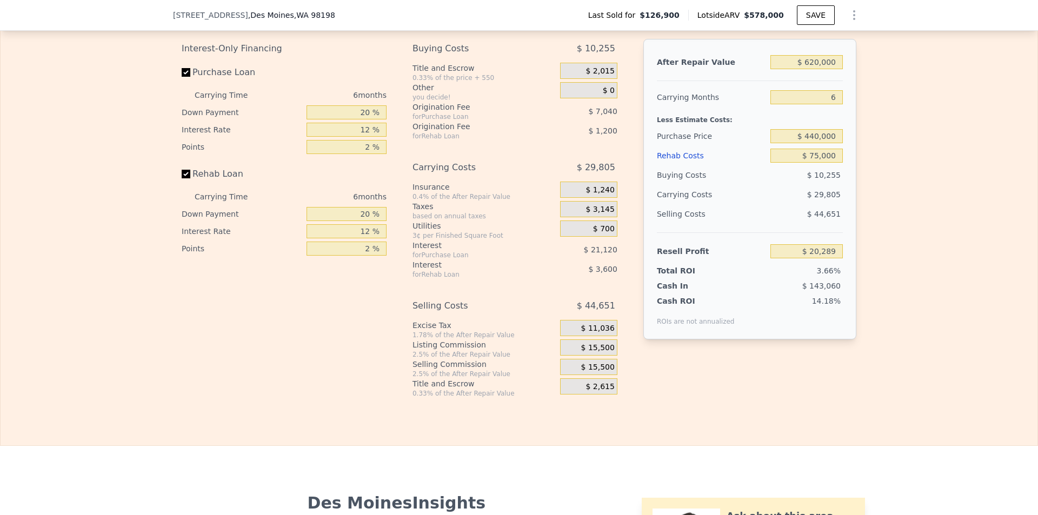
scroll to position [1456, 0]
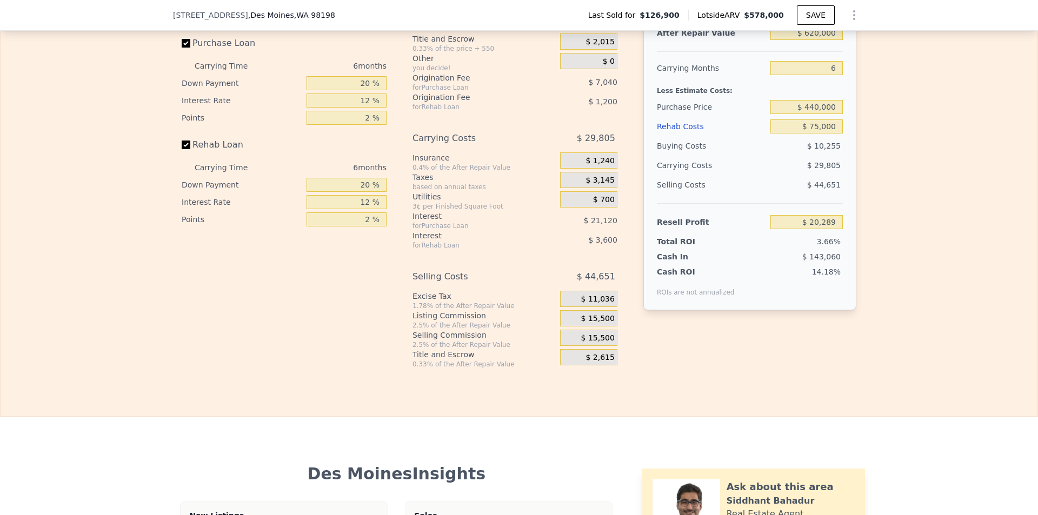
click at [615, 330] on div "Buying Costs $ 10,255 Title and Escrow 0.33% of the price + 550 $ 2,015 Other y…" at bounding box center [519, 189] width 214 height 359
click at [607, 324] on span "$ 15,500" at bounding box center [598, 319] width 34 height 10
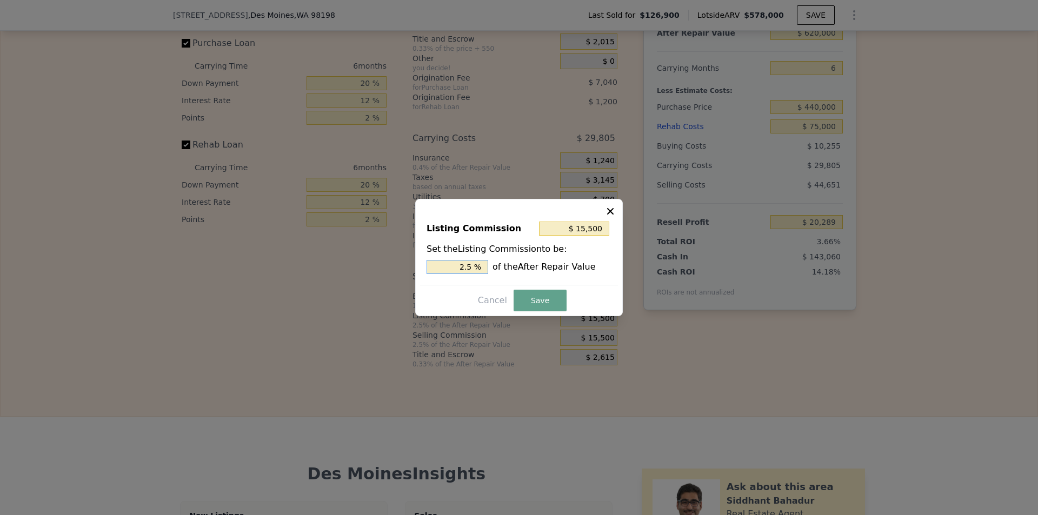
click at [466, 266] on input "2.5 %" at bounding box center [458, 267] width 62 height 14
type input "$ 3,100"
type input ".5 %"
type input "$ 9,300"
type input "1.5 %"
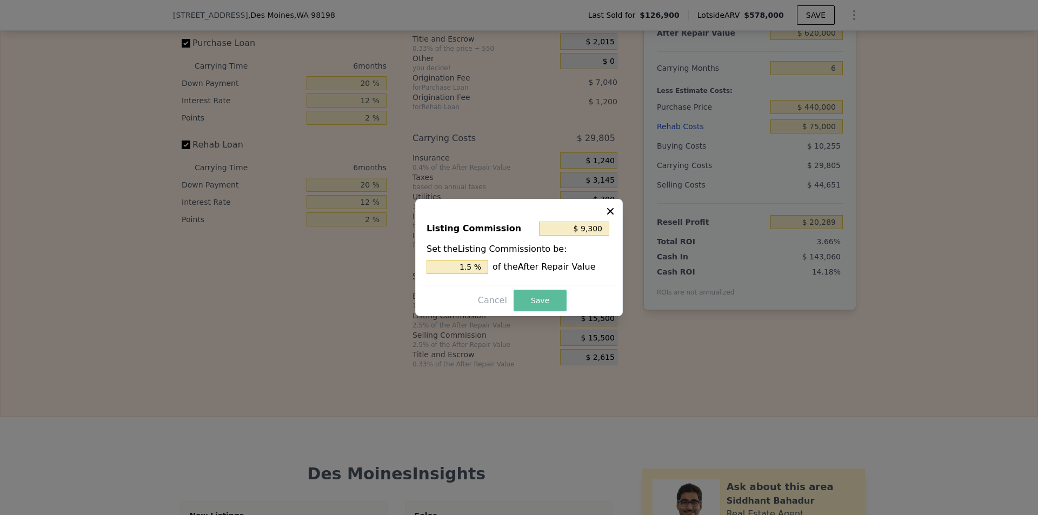
click at [547, 303] on button "Save" at bounding box center [540, 301] width 53 height 22
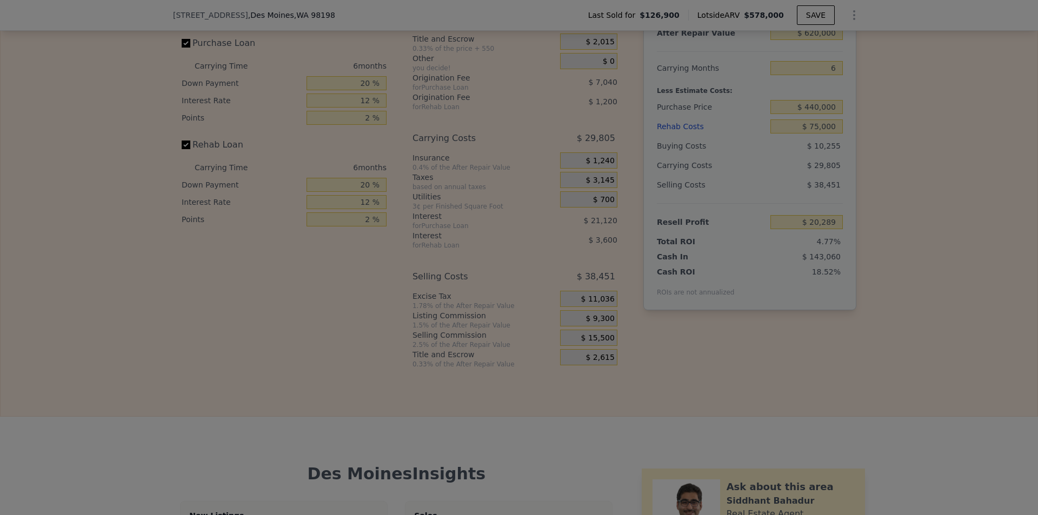
type input "$ 26,489"
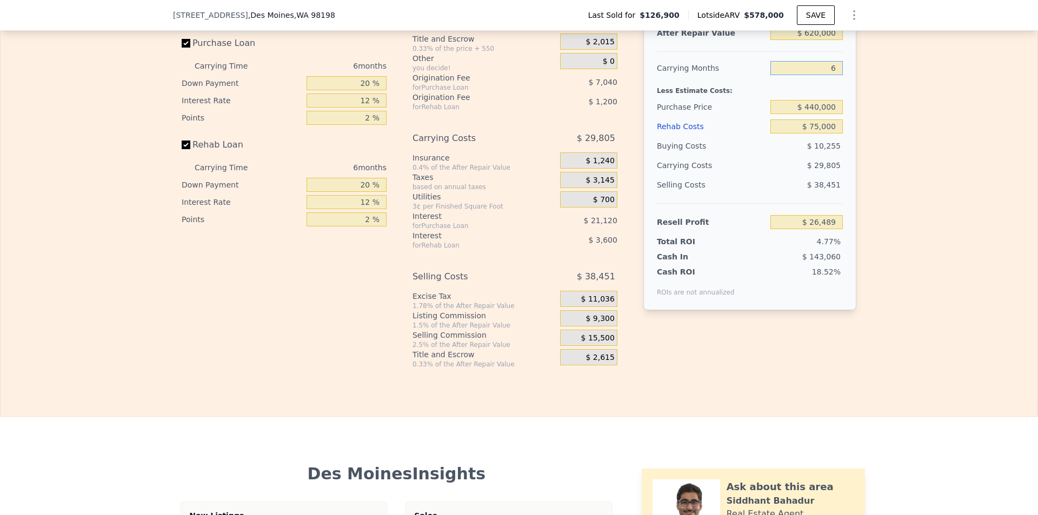
click at [837, 75] on input "6" at bounding box center [806, 68] width 72 height 14
type input "4"
type input "$ 36,424"
type input "4"
click at [929, 150] on div "Edit the assumptions in yellow boxes. Input profit to calculate an offer price.…" at bounding box center [519, 167] width 1037 height 402
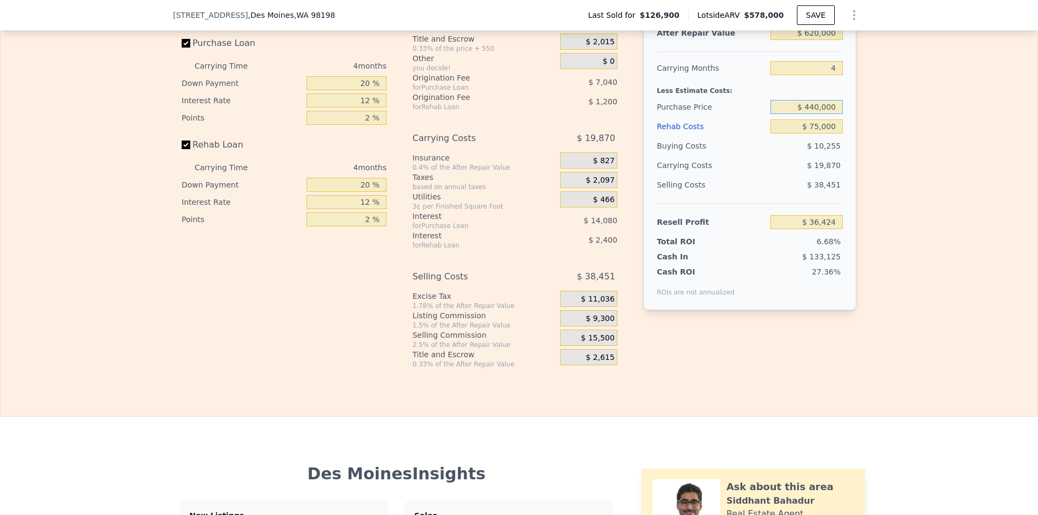
click at [814, 114] on input "$ 440,000" at bounding box center [806, 107] width 72 height 14
type input "$ 430,000"
click at [917, 206] on div "Edit the assumptions in yellow boxes. Input profit to calculate an offer price.…" at bounding box center [519, 167] width 1037 height 402
type input "$ 46,937"
click at [365, 90] on input "20 %" at bounding box center [347, 83] width 80 height 14
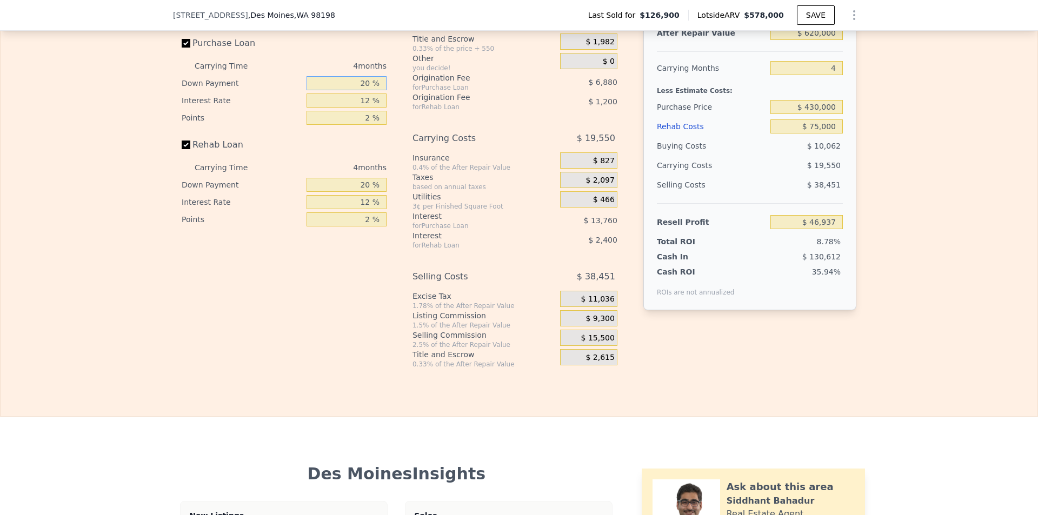
type input "2 %"
type input "$ 42,293"
type input "25 %"
type input "$ 48,227"
type input "2 %"
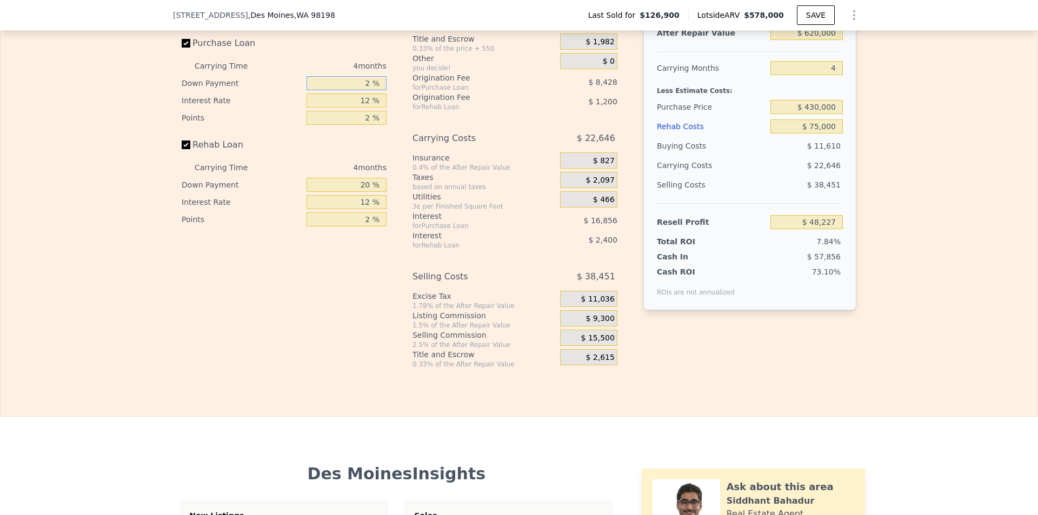
type input "$ 42,293"
type input "1115 %"
type input "$ 329,447"
type input "11 %"
type input "$ 44,615"
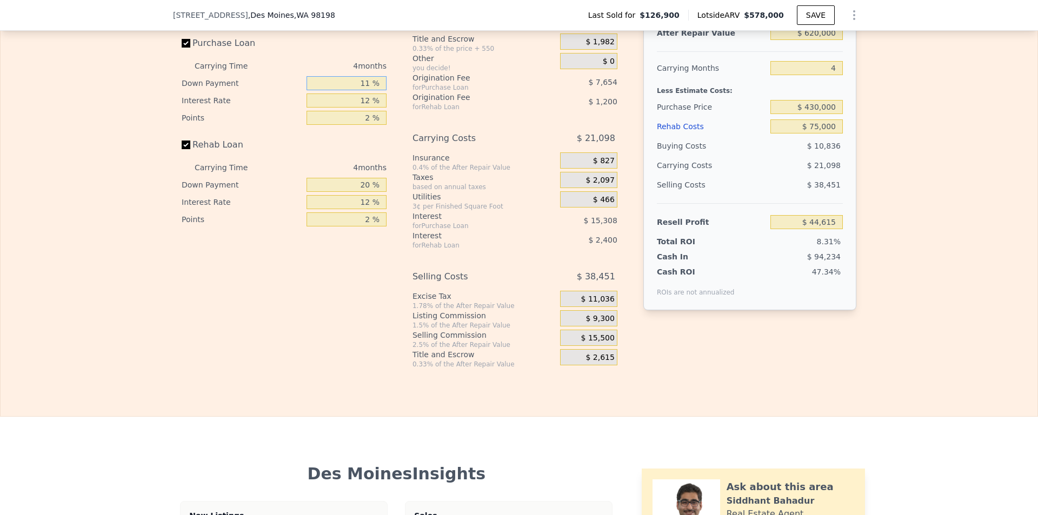
type input "1 %"
type input "$ 42,035"
type input "15 %"
type input "$ 45,647"
type input "15 %"
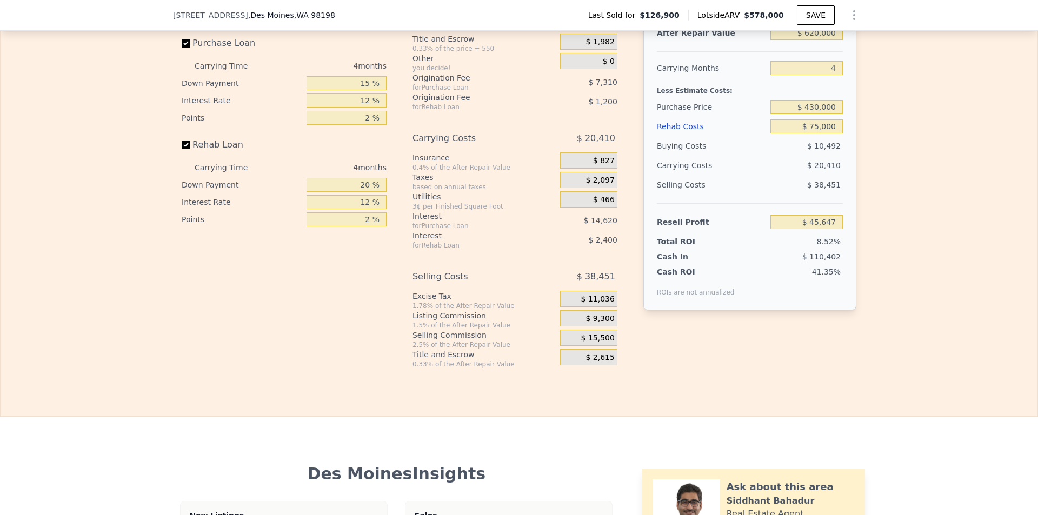
click at [965, 288] on div "Edit the assumptions in yellow boxes. Input profit to calculate an offer price.…" at bounding box center [519, 167] width 1037 height 402
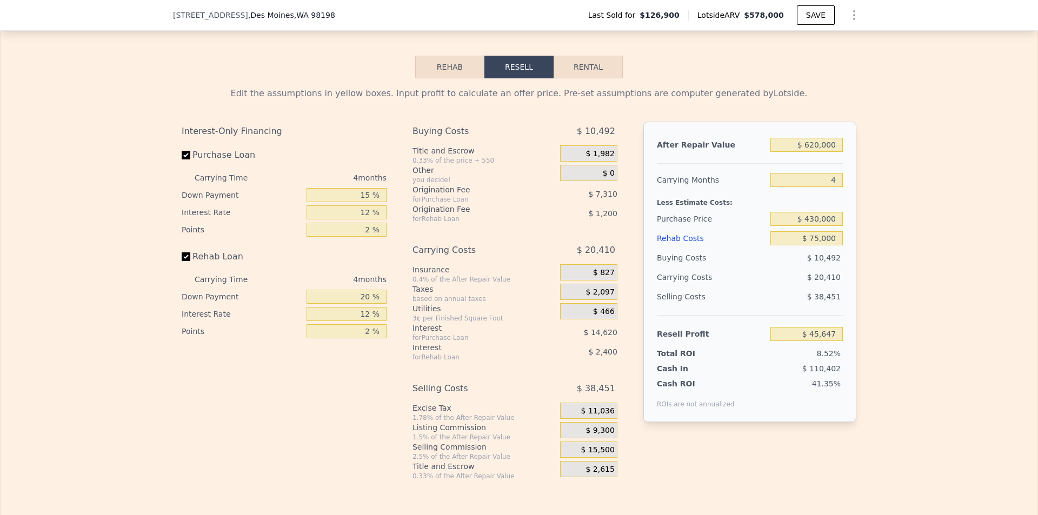
scroll to position [1348, 0]
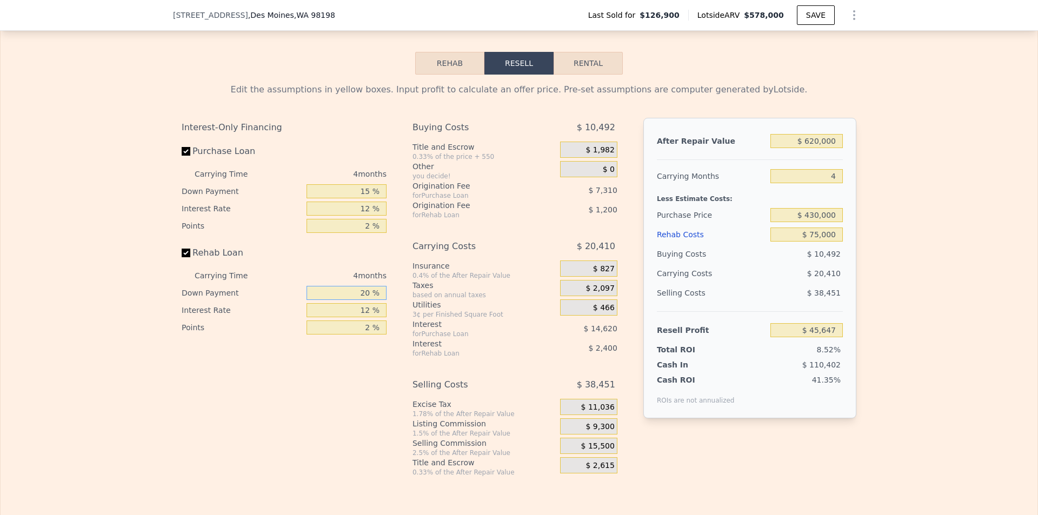
click at [367, 300] on input "20 %" at bounding box center [347, 293] width 80 height 14
type input "2 %"
type input "$ 44,837"
type input "1 %"
type input "$ 44,790"
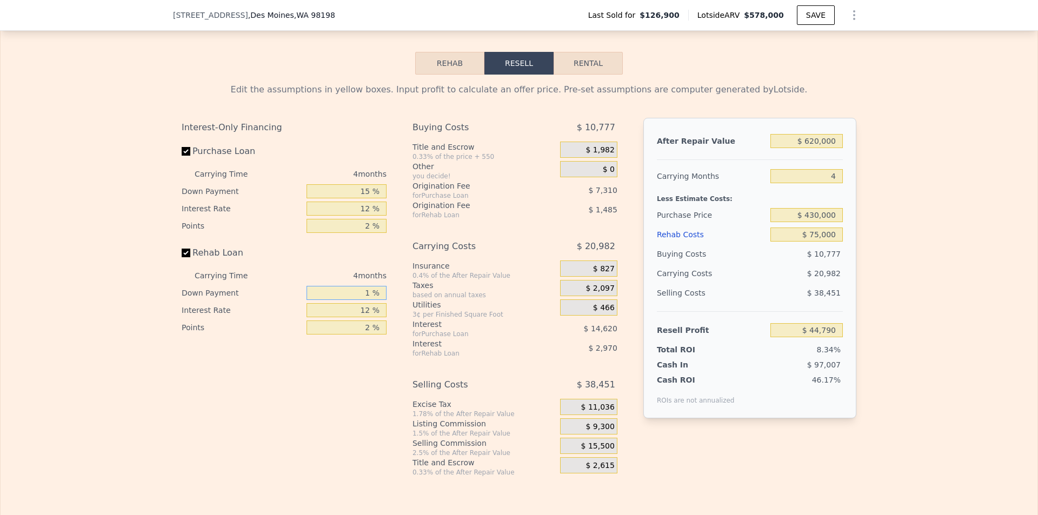
type input "15 %"
type input "$ 45,420"
type input "15 %"
click at [146, 357] on div "Edit the assumptions in yellow boxes. Input profit to calculate an offer price.…" at bounding box center [519, 276] width 1037 height 402
click at [956, 331] on div "Edit the assumptions in yellow boxes. Input profit to calculate an offer price.…" at bounding box center [519, 276] width 1037 height 402
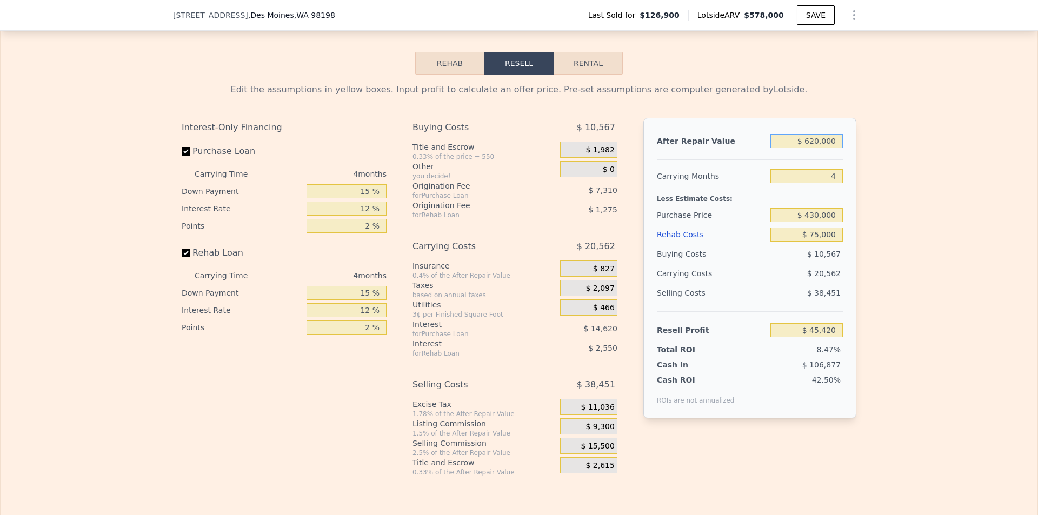
click at [814, 148] on input "$ 620,000" at bounding box center [806, 141] width 72 height 14
type input "$ 60,000"
type input "-$ 479,600"
type input "$ 640,000"
type input "$ 64,172"
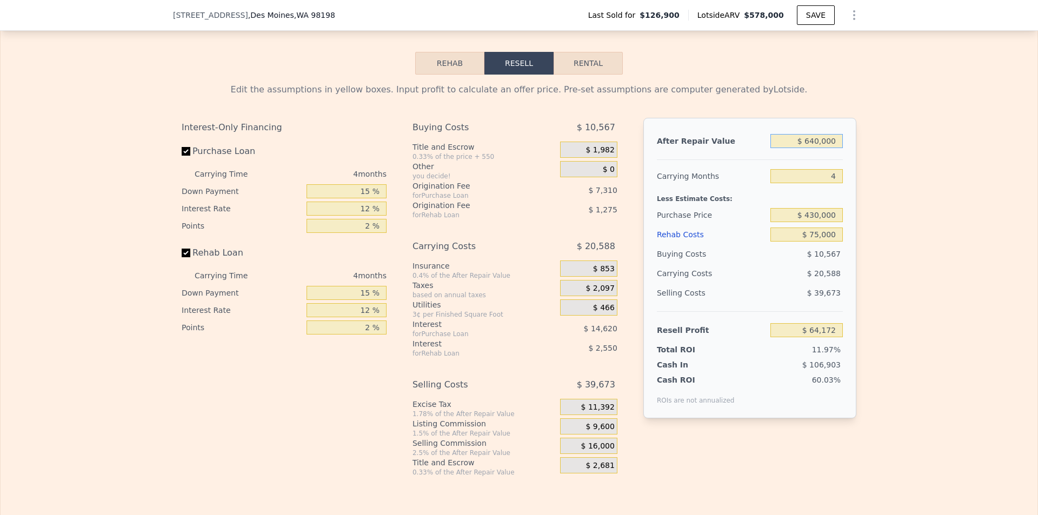
type input "$ 640,000"
click at [943, 210] on div "Edit the assumptions in yellow boxes. Input profit to calculate an offer price.…" at bounding box center [519, 276] width 1037 height 402
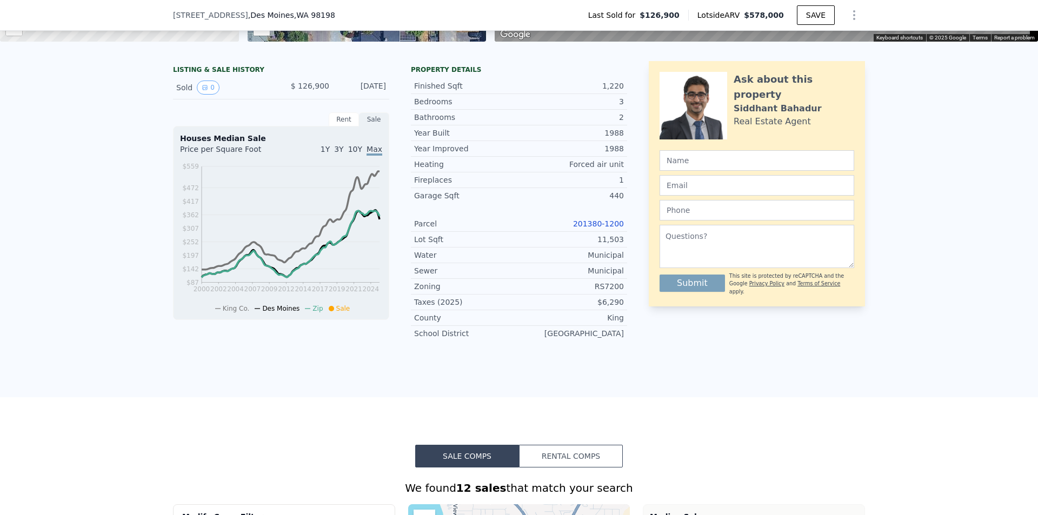
scroll to position [0, 0]
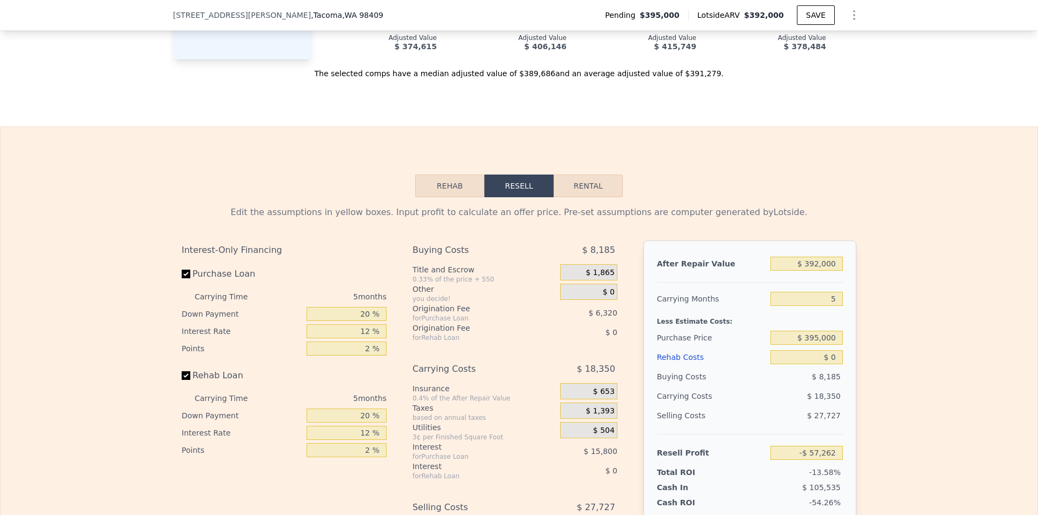
scroll to position [1726, 0]
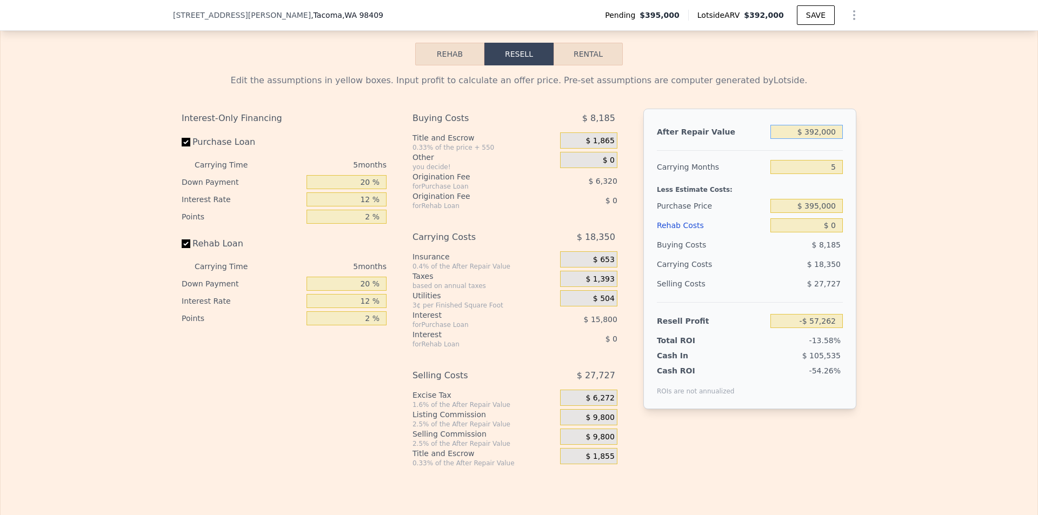
click at [816, 139] on input "$ 392,000" at bounding box center [806, 132] width 72 height 14
type input "$ 39,000"
type input "-$ 385,201"
type input "$ 395,000"
type input "-$ 54,475"
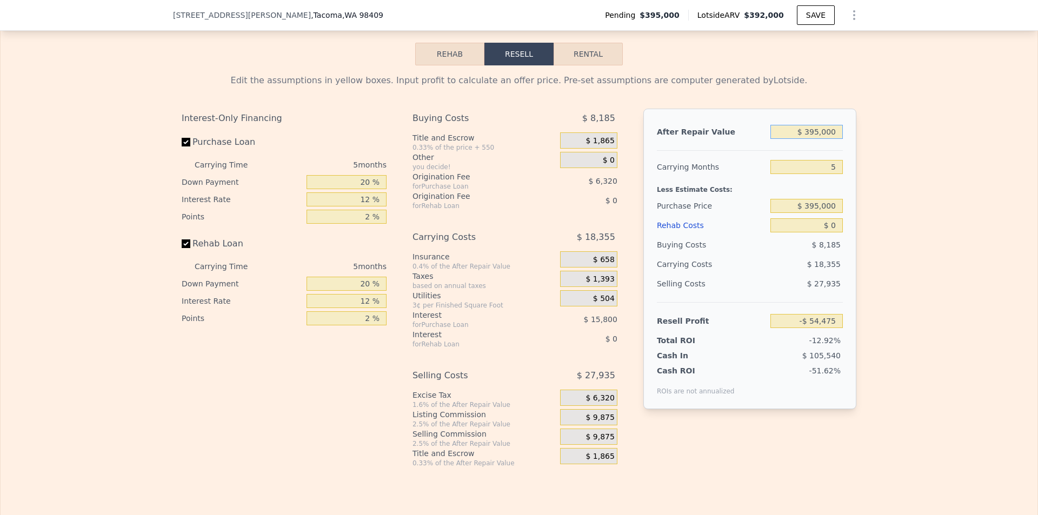
type input "$ 395,000"
click at [182, 146] on input "Purchase Loan" at bounding box center [186, 142] width 9 height 9
checkbox input "false"
type input "-$ 32,355"
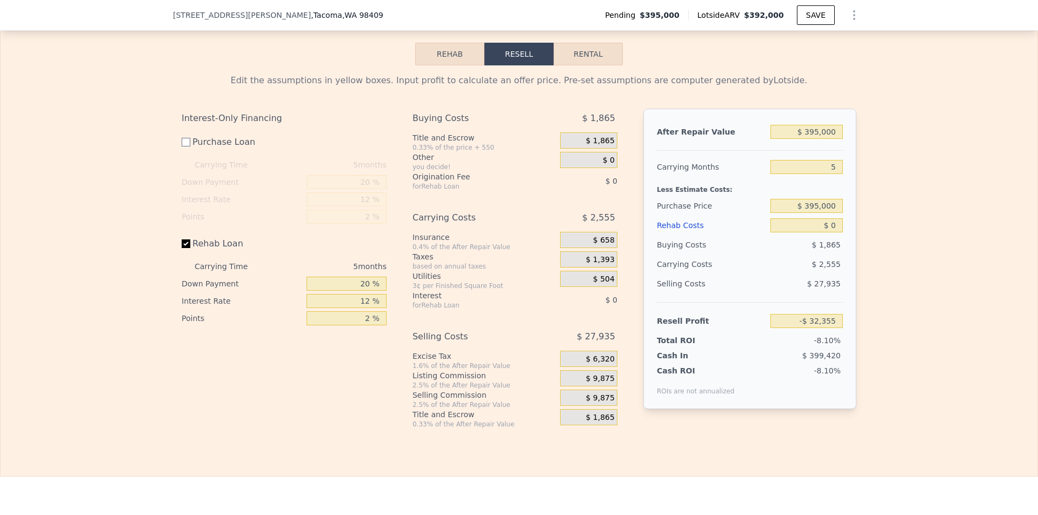
click at [182, 254] on label "Rehab Loan" at bounding box center [242, 243] width 121 height 19
click at [182, 248] on input "Rehab Loan" at bounding box center [186, 243] width 9 height 9
checkbox input "false"
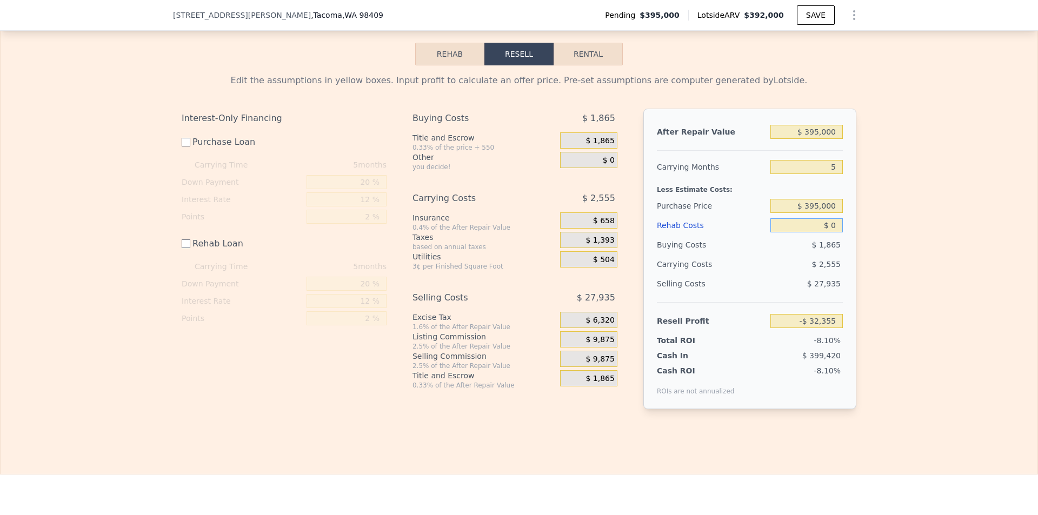
click at [832, 232] on input "$ 0" at bounding box center [806, 225] width 72 height 14
type input "$ 330"
type input "-$ 32,685"
type input "$ 3,300"
type input "-$ 35,655"
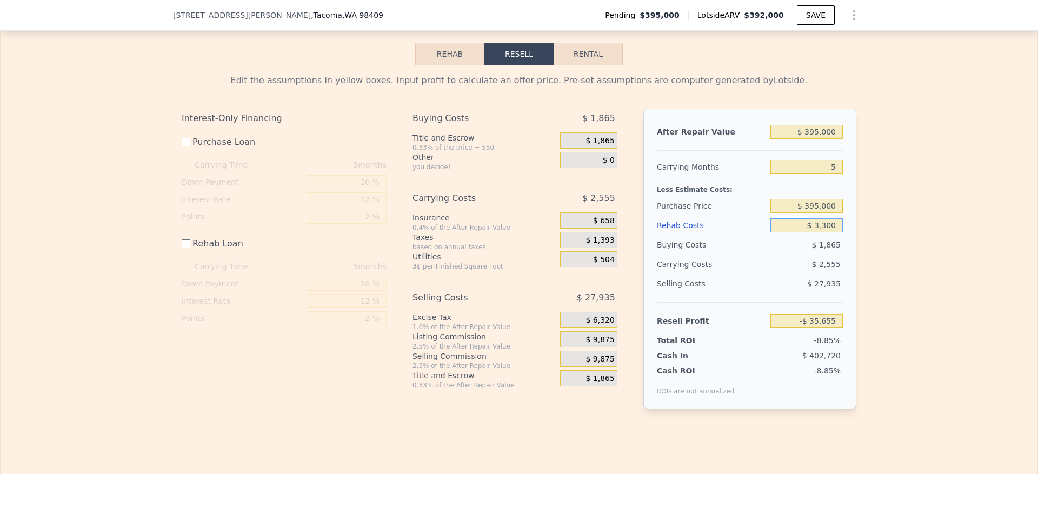
type input "$ 33,000"
type input "-$ 65,355"
type input "$ 33,000"
drag, startPoint x: 882, startPoint y: 265, endPoint x: 967, endPoint y: 290, distance: 87.9
click at [891, 267] on div "Edit the assumptions in yellow boxes. Input profit to calculate an offer price.…" at bounding box center [519, 245] width 1037 height 361
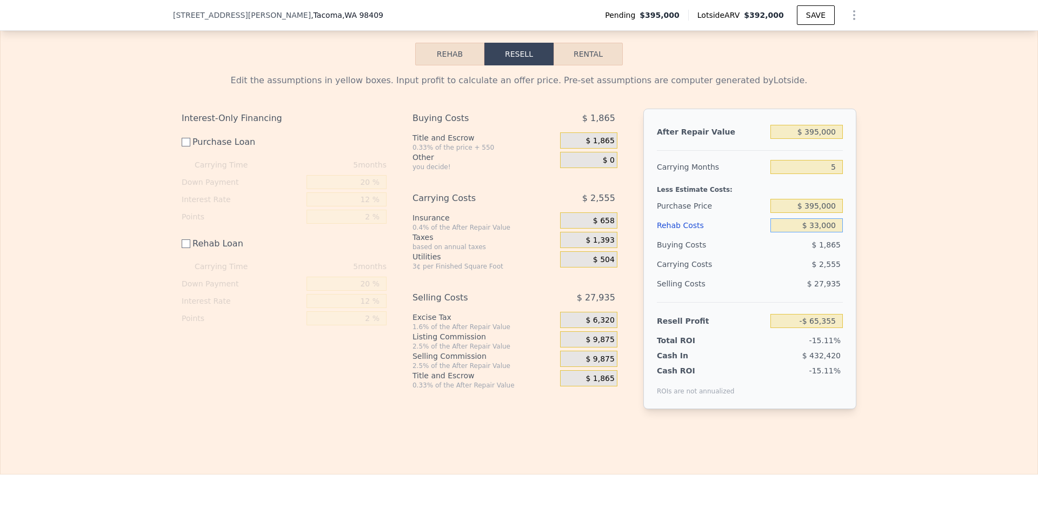
click at [832, 232] on input "$ 33,000" at bounding box center [806, 225] width 72 height 14
click at [888, 235] on div "Edit the assumptions in yellow boxes. Input profit to calculate an offer price.…" at bounding box center [519, 245] width 1037 height 361
drag, startPoint x: 835, startPoint y: 182, endPoint x: 807, endPoint y: 181, distance: 27.6
click at [807, 174] on input "5" at bounding box center [806, 167] width 72 height 14
type input "0"
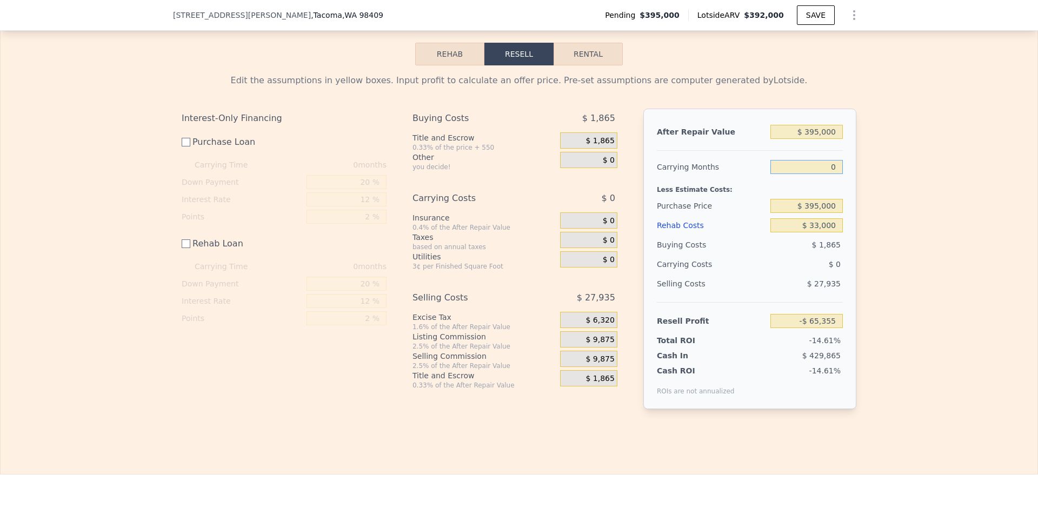
type input "-$ 62,800"
type input "0"
click at [917, 216] on div "Edit the assumptions in yellow boxes. Input profit to calculate an offer price.…" at bounding box center [519, 245] width 1037 height 361
click at [831, 212] on div "$ 395,000" at bounding box center [806, 205] width 72 height 19
click at [827, 213] on input "$ 395,000" at bounding box center [806, 206] width 72 height 14
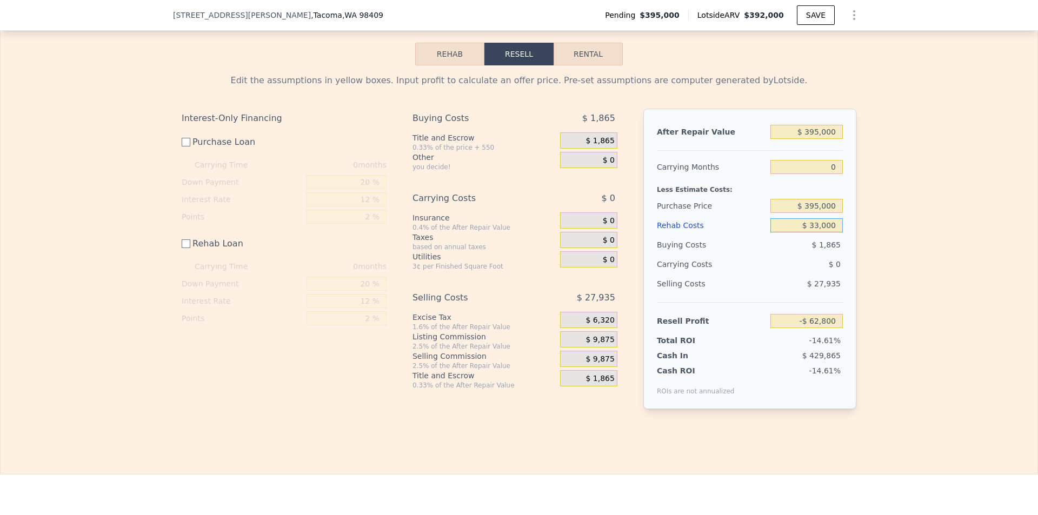
click at [826, 232] on input "$ 33,000" at bounding box center [806, 225] width 72 height 14
drag, startPoint x: 830, startPoint y: 221, endPoint x: 802, endPoint y: 220, distance: 27.6
click at [802, 213] on input "$ 395,000" at bounding box center [806, 206] width 72 height 14
drag, startPoint x: 835, startPoint y: 221, endPoint x: 747, endPoint y: 229, distance: 88.0
click at [748, 216] on div "Purchase Price $ 90,395,000" at bounding box center [750, 205] width 186 height 19
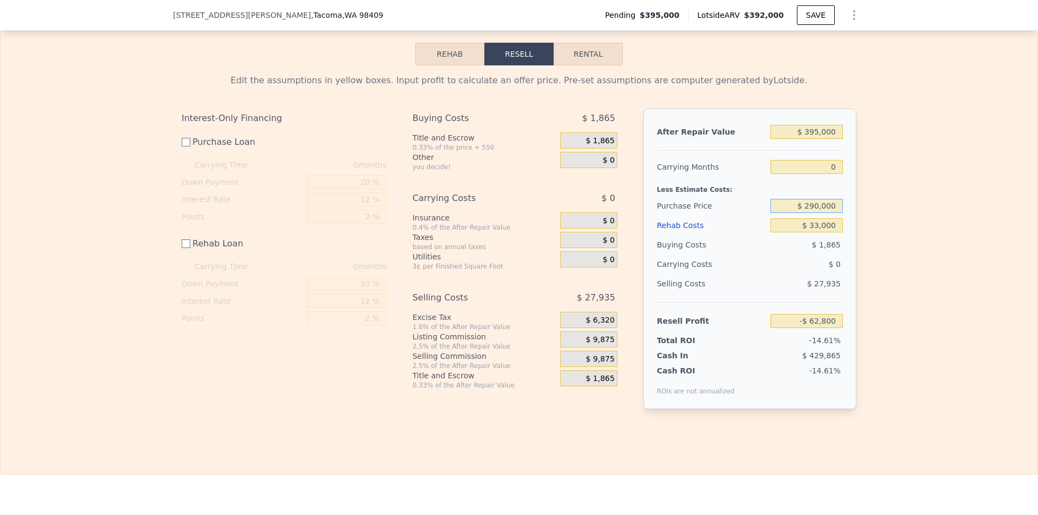
type input "$ 290,000"
drag, startPoint x: 977, startPoint y: 195, endPoint x: 970, endPoint y: 204, distance: 12.3
click at [977, 196] on div "Edit the assumptions in yellow boxes. Input profit to calculate an offer price.…" at bounding box center [519, 245] width 1037 height 361
type input "$ 42,549"
click at [184, 248] on input "Rehab Loan" at bounding box center [186, 243] width 9 height 9
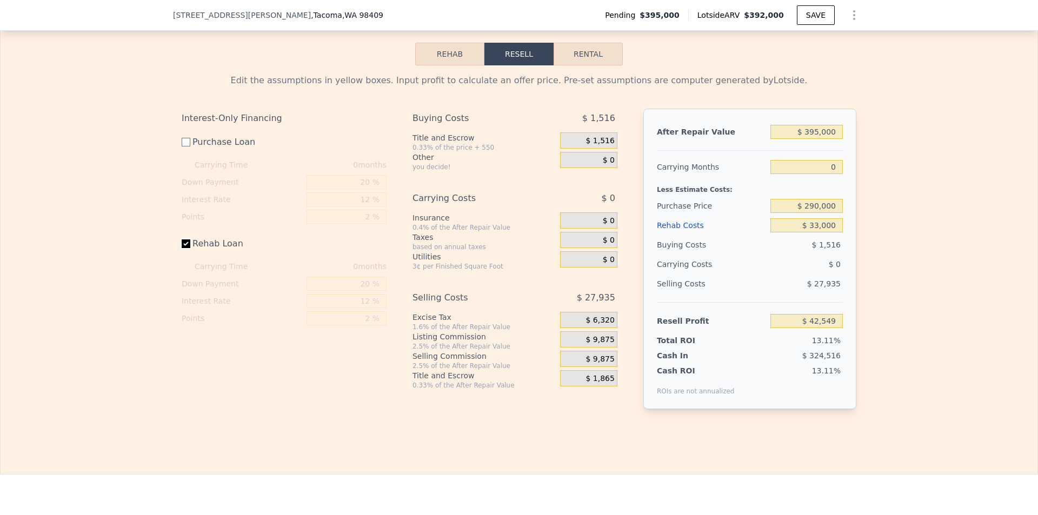
checkbox input "true"
type input "$ 42,021"
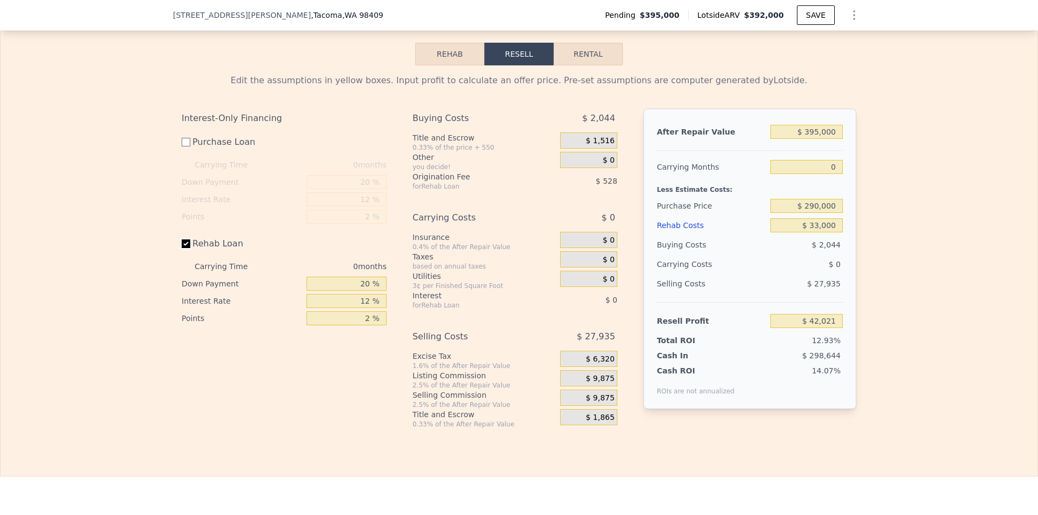
click at [184, 248] on input "Rehab Loan" at bounding box center [186, 243] width 9 height 9
checkbox input "false"
type input "$ 42,549"
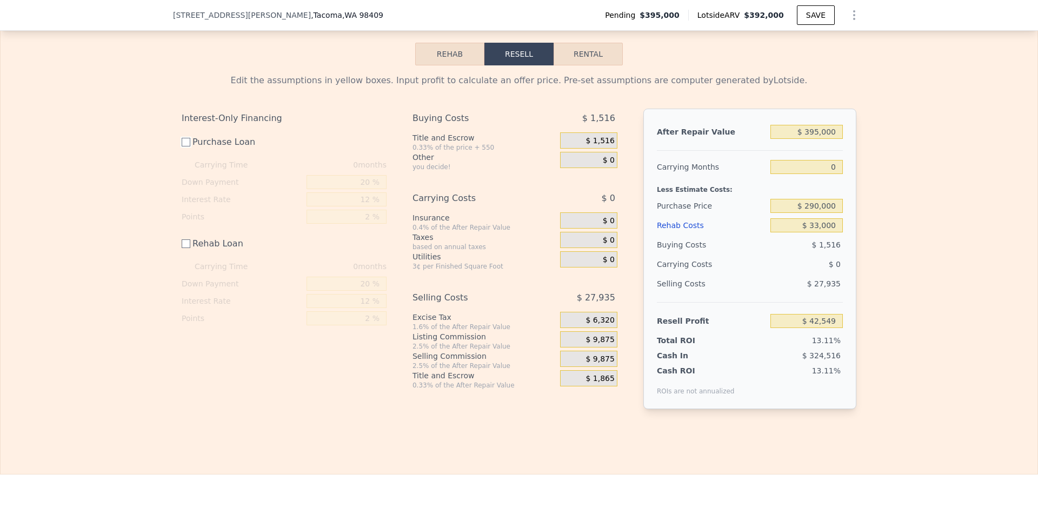
click at [182, 146] on input "Purchase Loan" at bounding box center [186, 142] width 9 height 9
checkbox input "true"
type input "$ 37,909"
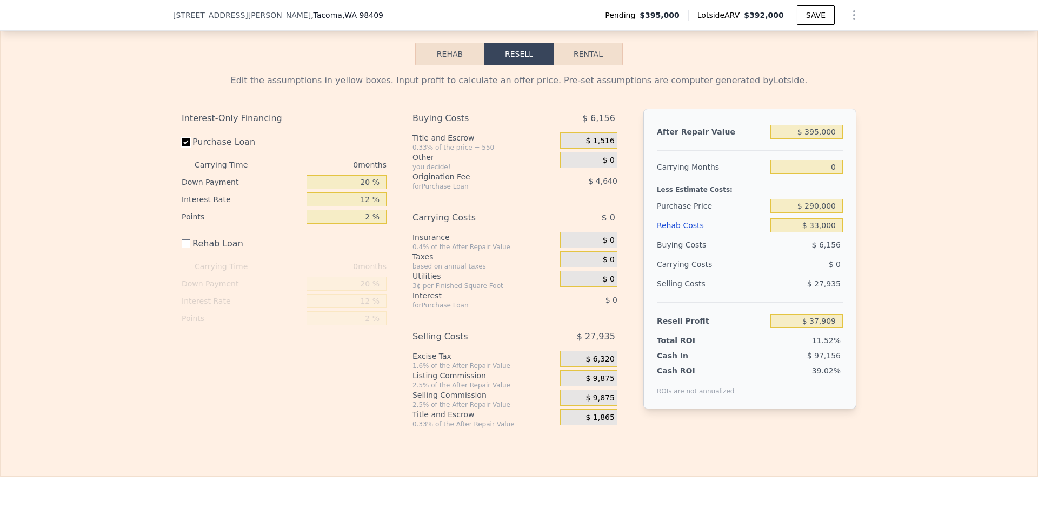
click at [182, 146] on input "Purchase Loan" at bounding box center [186, 142] width 9 height 9
checkbox input "false"
type input "$ 42,549"
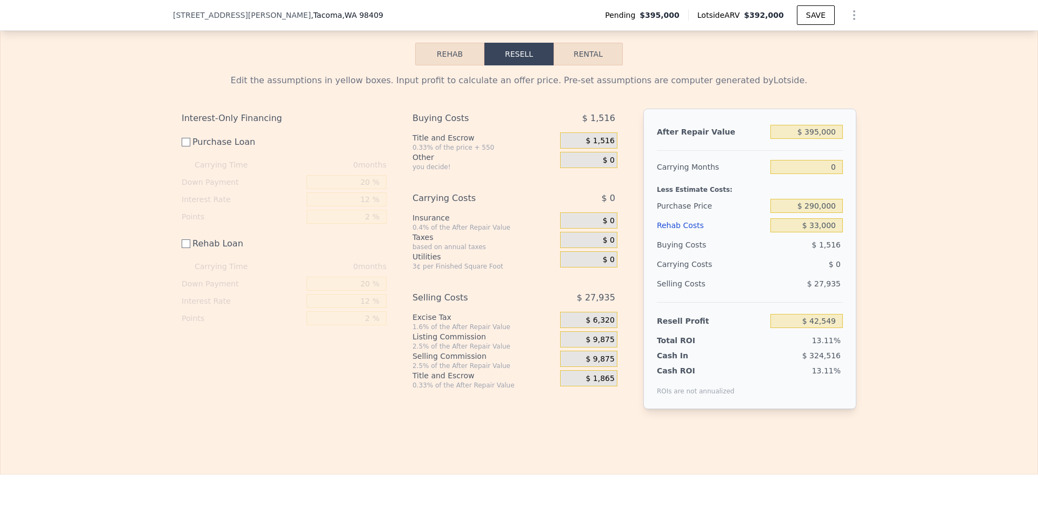
click at [974, 299] on div "Edit the assumptions in yellow boxes. Input profit to calculate an offer price.…" at bounding box center [519, 245] width 1037 height 361
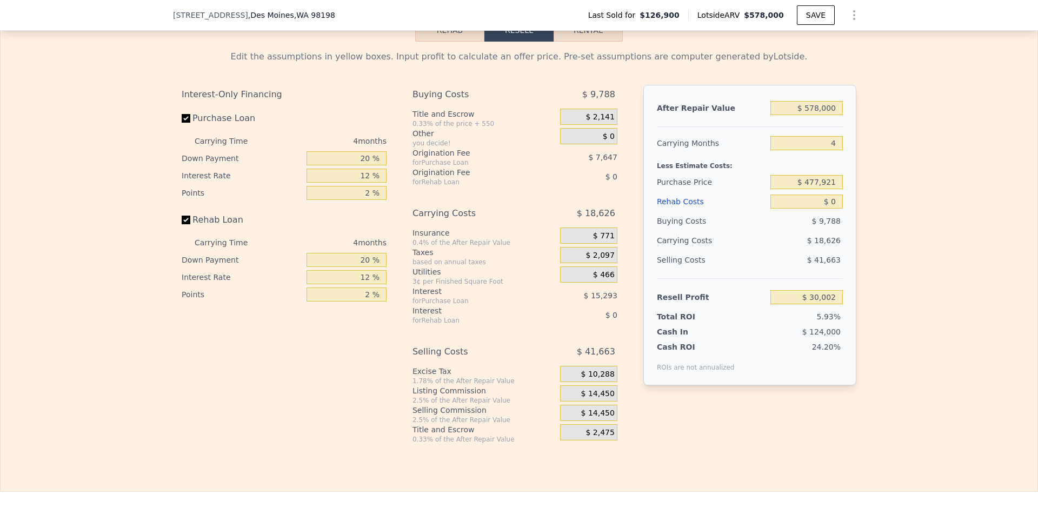
scroll to position [1402, 0]
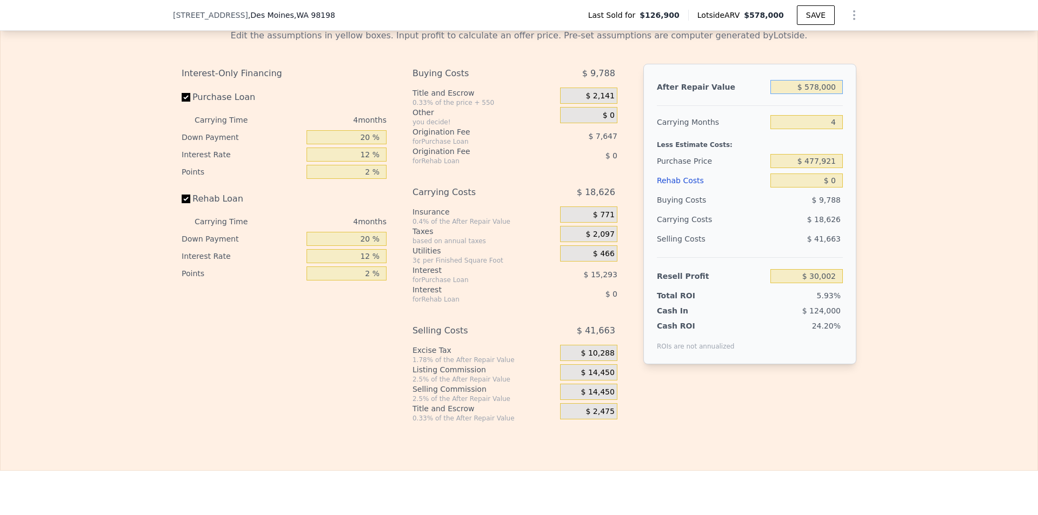
click at [836, 94] on input "$ 578,000" at bounding box center [806, 87] width 72 height 14
type input "$ 6"
type input "-$ 506,108"
type input "$ 610"
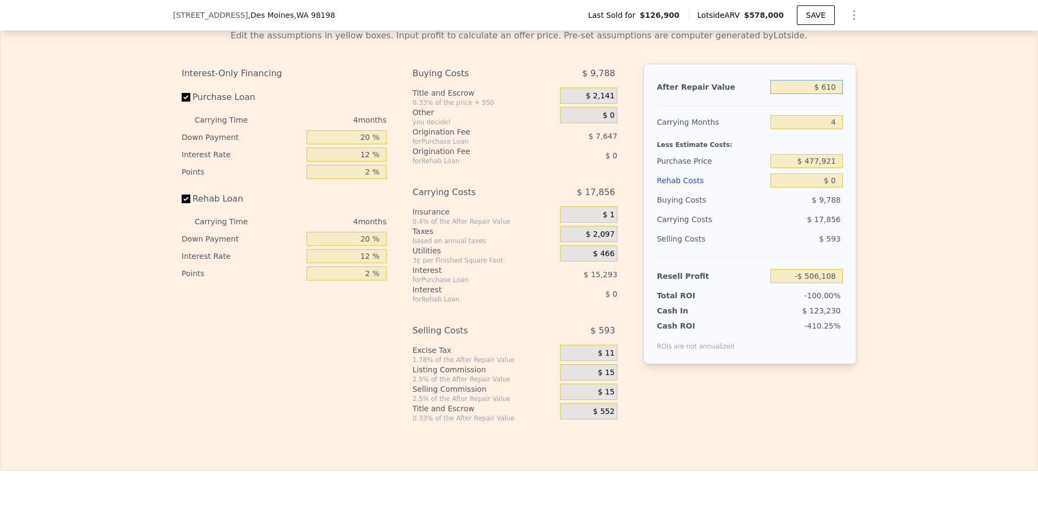
type input "-$ 505,548"
type input "$ 6,100"
type input "-$ 500,457"
type input "$ 61,000"
type input "-$ 449,534"
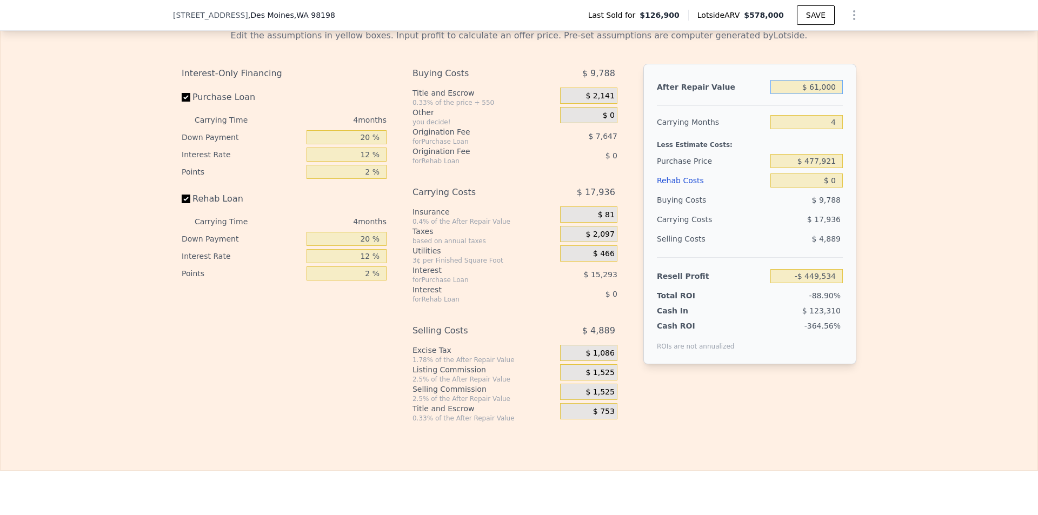
type input "$ 610,000"
type input "$ 59,684"
type input "$ 610,000"
click at [834, 129] on input "4" at bounding box center [806, 122] width 72 height 14
type input "5"
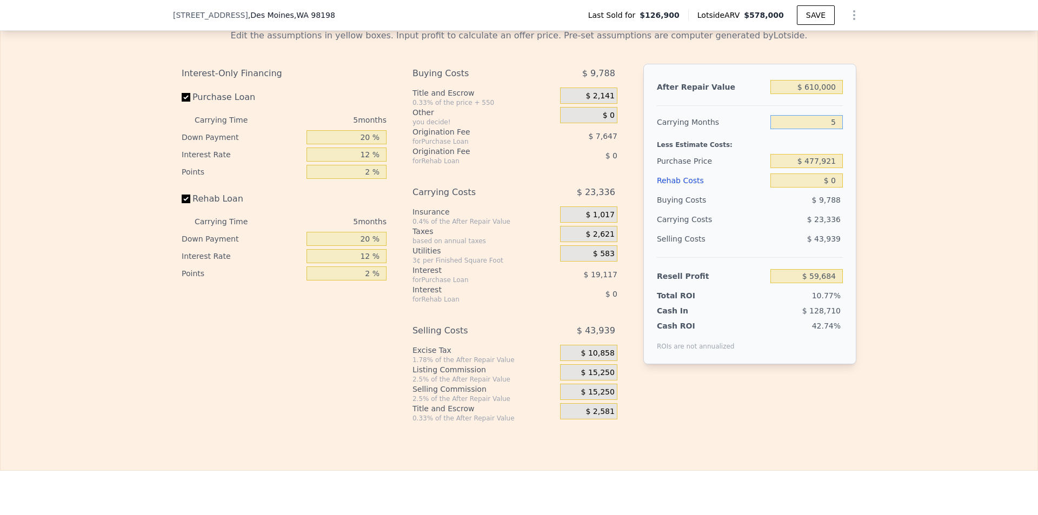
type input "$ 55,016"
type input "5"
click at [961, 207] on div "Edit the assumptions in yellow boxes. Input profit to calculate an offer price.…" at bounding box center [519, 222] width 1037 height 402
click at [835, 168] on input "$ 477,921" at bounding box center [806, 161] width 72 height 14
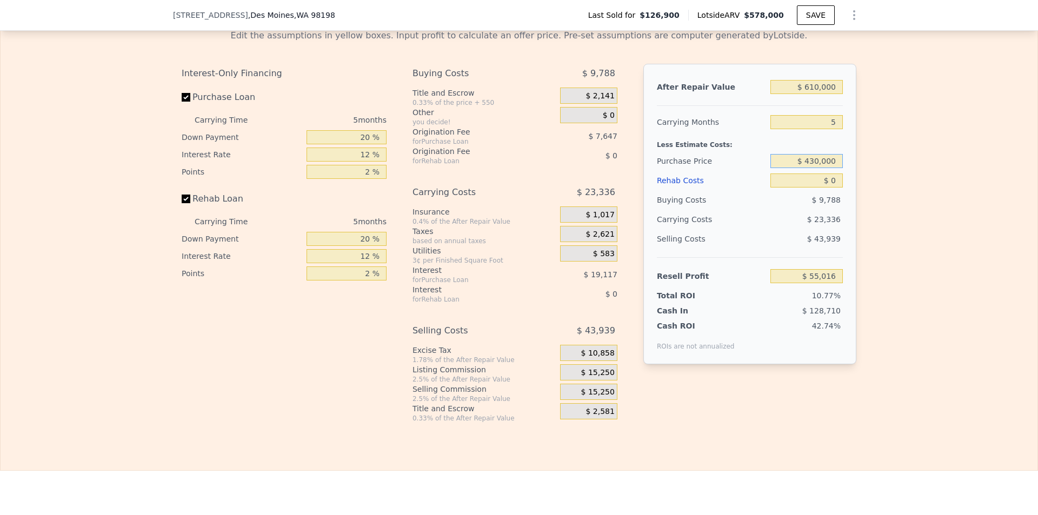
type input "$ 430,000"
click at [914, 207] on div "Edit the assumptions in yellow boxes. Input profit to calculate an offer price.…" at bounding box center [519, 222] width 1037 height 402
type input "$ 105,778"
click at [833, 188] on input "$ 0" at bounding box center [806, 181] width 72 height 14
drag, startPoint x: 836, startPoint y: 198, endPoint x: 817, endPoint y: 198, distance: 18.4
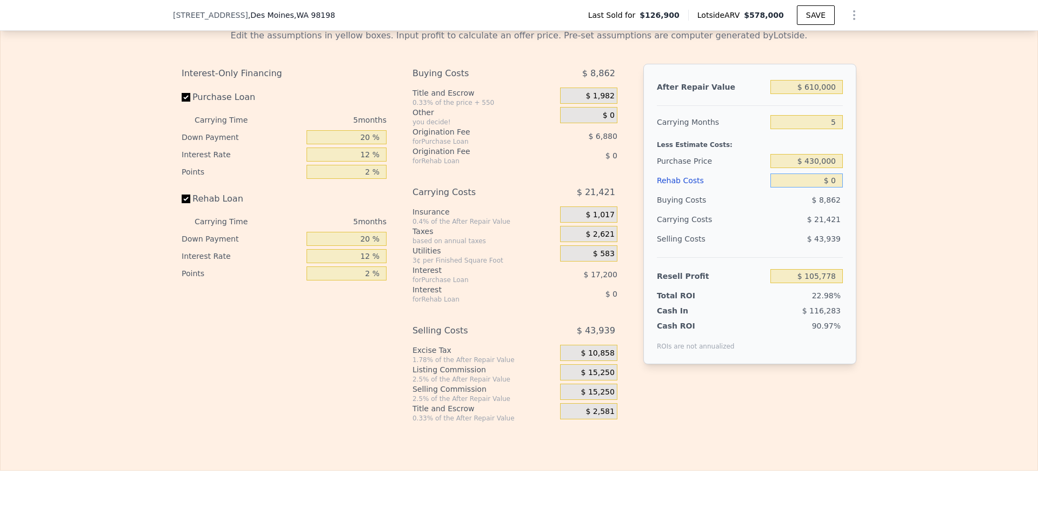
click at [818, 188] on input "$ 0" at bounding box center [806, 181] width 72 height 14
drag, startPoint x: 834, startPoint y: 177, endPoint x: 762, endPoint y: 179, distance: 71.4
click at [762, 171] on div "Purchase Price $ 430,000" at bounding box center [750, 160] width 186 height 19
type input "$ 512"
click at [897, 218] on div "Edit the assumptions in yellow boxes. Input profit to calculate an offer price.…" at bounding box center [519, 222] width 1037 height 402
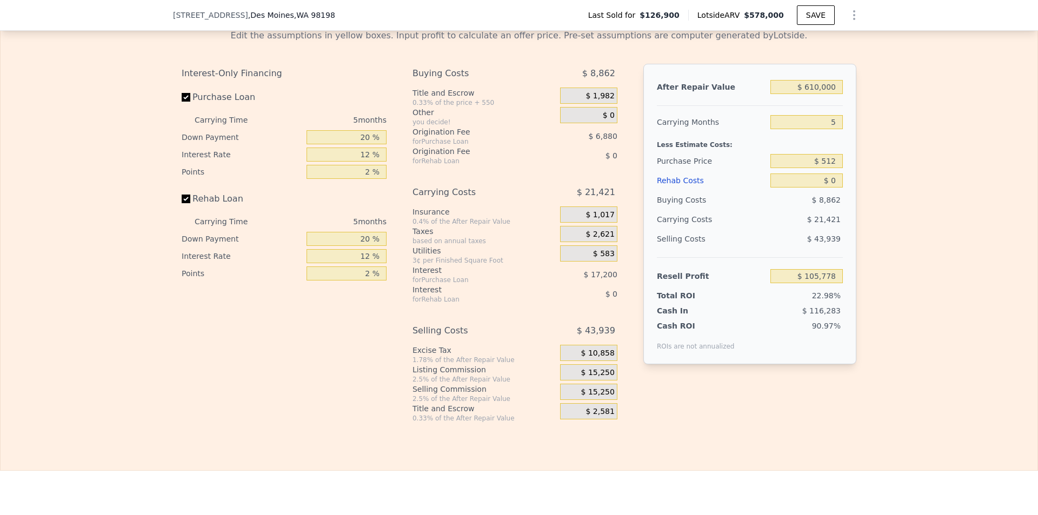
type input "$ 560,748"
click at [836, 168] on input "$ 512" at bounding box center [806, 161] width 72 height 14
type input "$ 512,000"
click at [890, 210] on div "Edit the assumptions in yellow boxes. Input profit to calculate an offer price.…" at bounding box center [519, 222] width 1037 height 402
type input "$ 18,913"
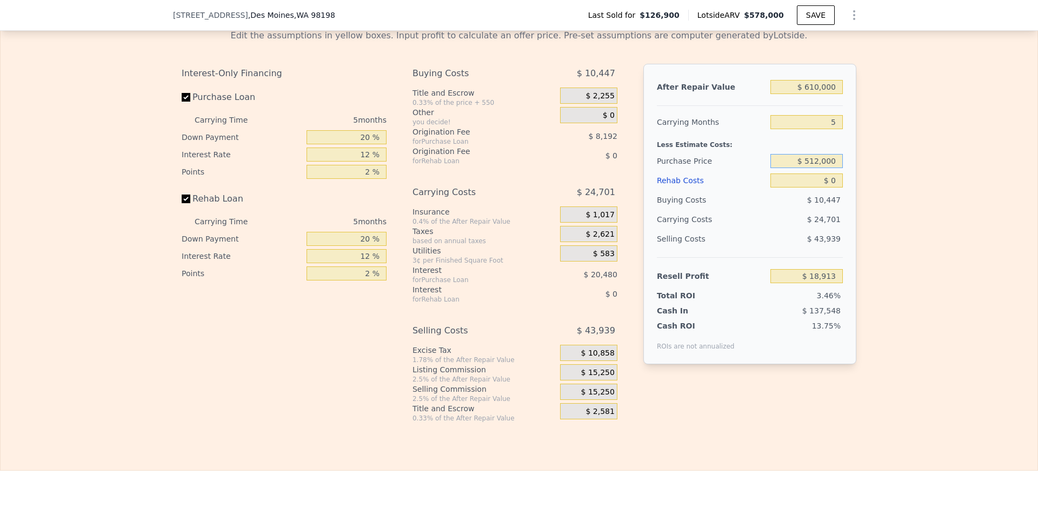
drag, startPoint x: 837, startPoint y: 178, endPoint x: 788, endPoint y: 175, distance: 49.3
click at [788, 168] on input "$ 512,000" at bounding box center [806, 161] width 72 height 14
type input "$ 430,000"
click at [832, 188] on input "$ 0" at bounding box center [806, 181] width 72 height 14
type input "$ 105,778"
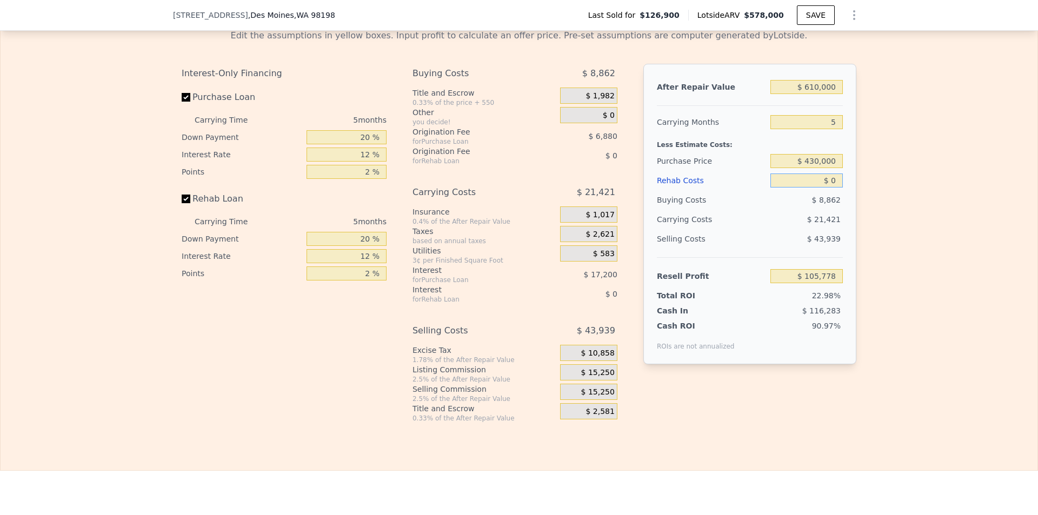
type input "$ 06"
type input "$ 105,772"
type input "$ 0"
type input "$ 105,778"
type input "$ 65,000"
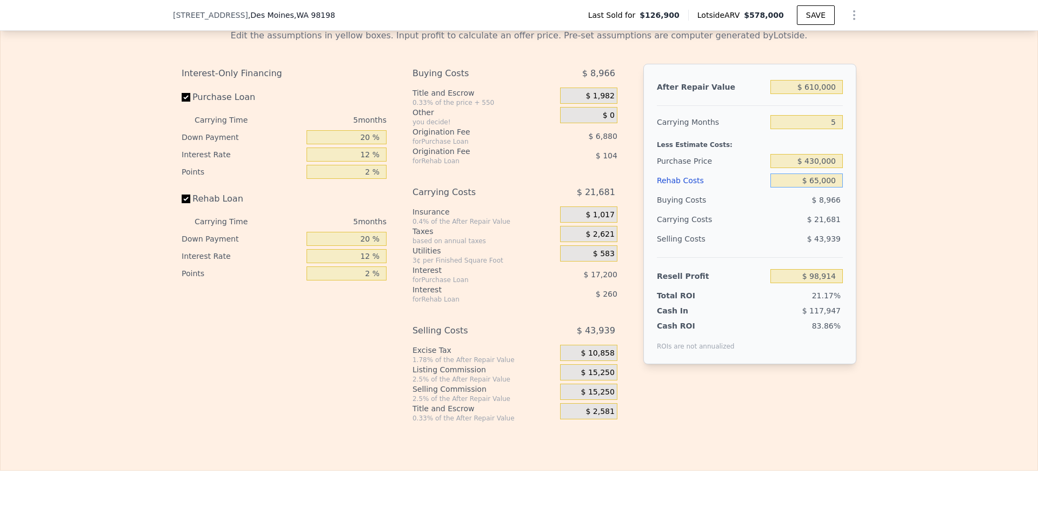
type input "$ 37,138"
type input "$ 65,000"
click at [883, 271] on div "Edit the assumptions in yellow boxes. Input profit to calculate an offer price.…" at bounding box center [519, 222] width 1037 height 402
click at [975, 362] on div "Edit the assumptions in yellow boxes. Input profit to calculate an offer price.…" at bounding box center [519, 222] width 1037 height 402
click at [816, 94] on input "$ 610,000" at bounding box center [806, 87] width 72 height 14
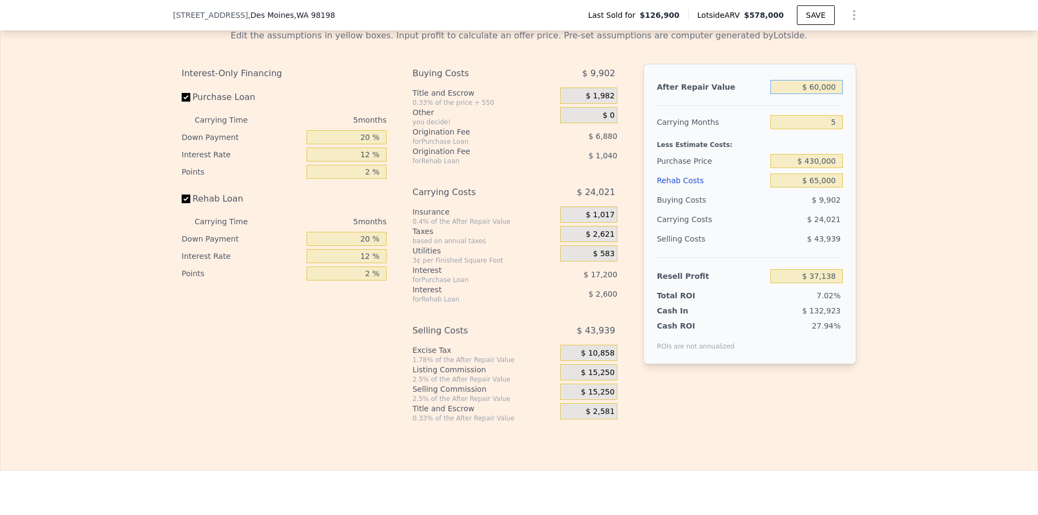
type input "$ 620,000"
type input "$ 46,410"
type input "$ 620,000"
click at [900, 152] on div "Edit the assumptions in yellow boxes. Input profit to calculate an offer price.…" at bounding box center [519, 222] width 1037 height 402
click at [817, 188] on input "$ 65,000" at bounding box center [806, 181] width 72 height 14
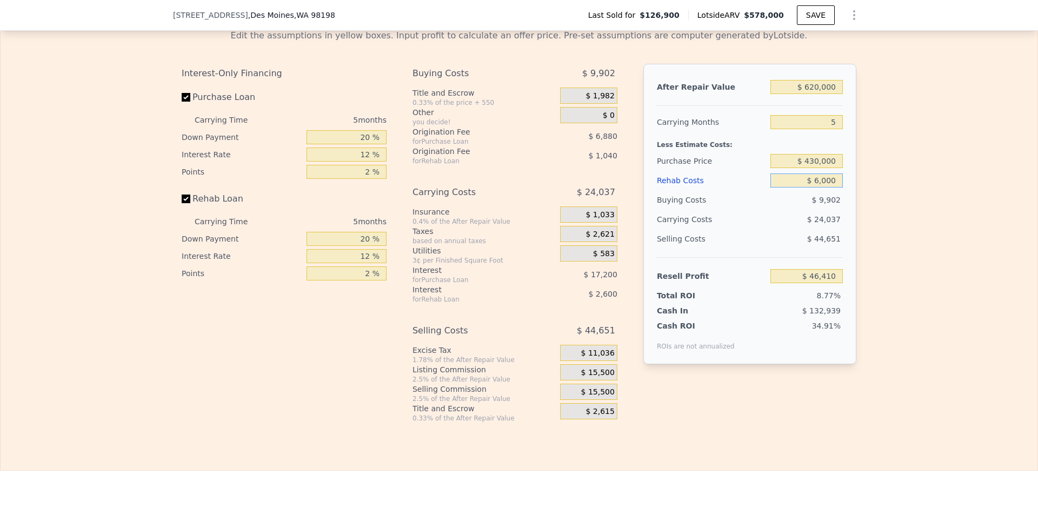
type input "$ 000"
type input "$ 115,050"
type input "$ 73,000"
type input "$ 37,962"
type input "$ 73,000"
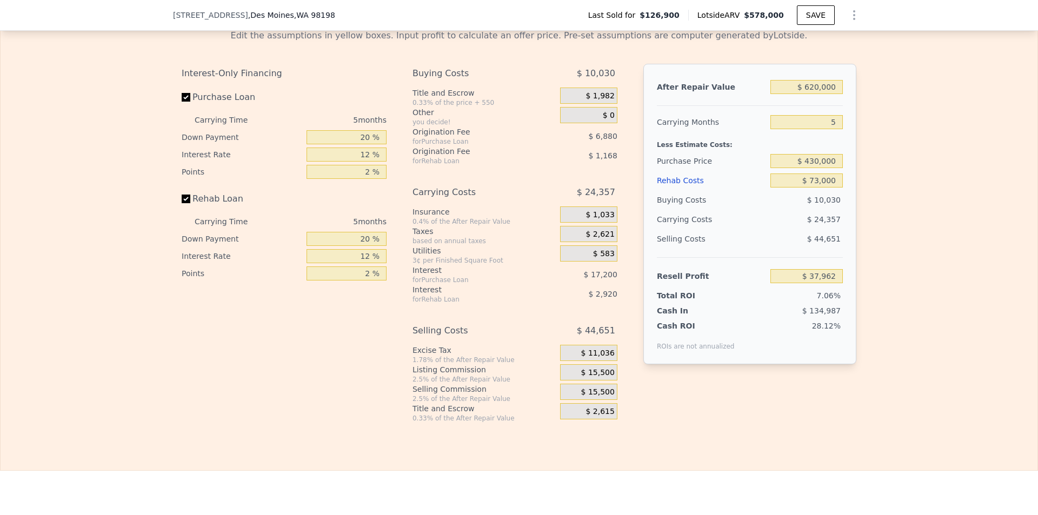
click at [924, 260] on div "Edit the assumptions in yellow boxes. Input profit to calculate an offer price.…" at bounding box center [519, 222] width 1037 height 402
click at [835, 129] on input "5" at bounding box center [806, 122] width 72 height 14
type input "3"
type input "$ 47,704"
type input "3"
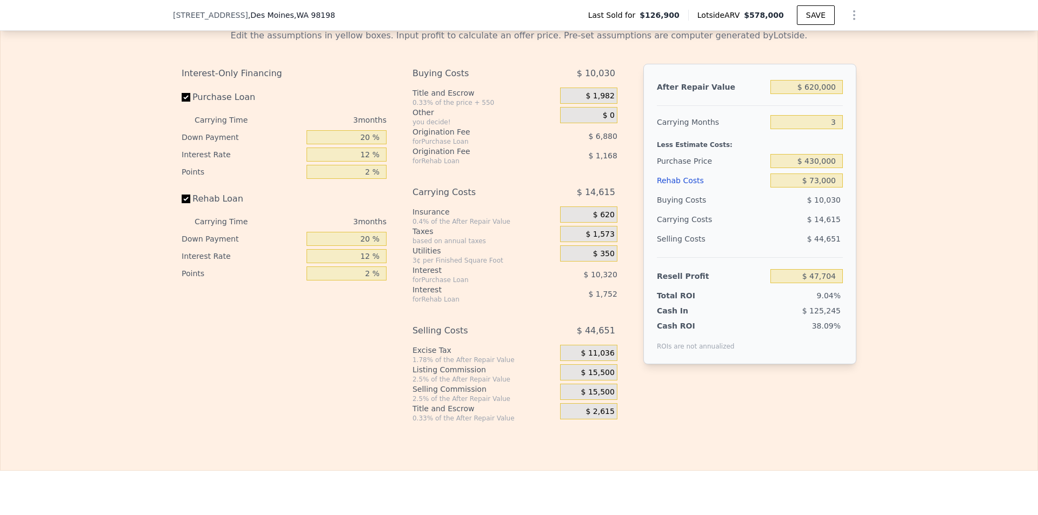
click at [860, 132] on div "Edit the assumptions in yellow boxes. Input profit to calculate an offer price.…" at bounding box center [519, 222] width 692 height 402
click at [835, 129] on input "3" at bounding box center [806, 122] width 72 height 14
type input "5"
type input "$ 37,962"
type input "5"
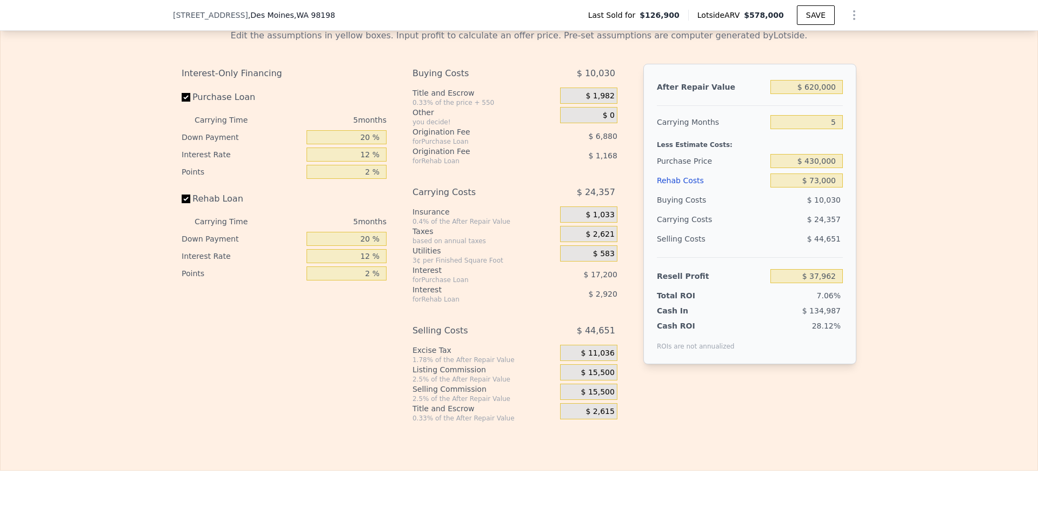
click at [928, 158] on div "Edit the assumptions in yellow boxes. Input profit to calculate an offer price.…" at bounding box center [519, 222] width 1037 height 402
click at [816, 188] on input "$ 73,000" at bounding box center [806, 181] width 72 height 14
type input "$ 7,000"
type input "$ 107,658"
type input "$ 75,000"
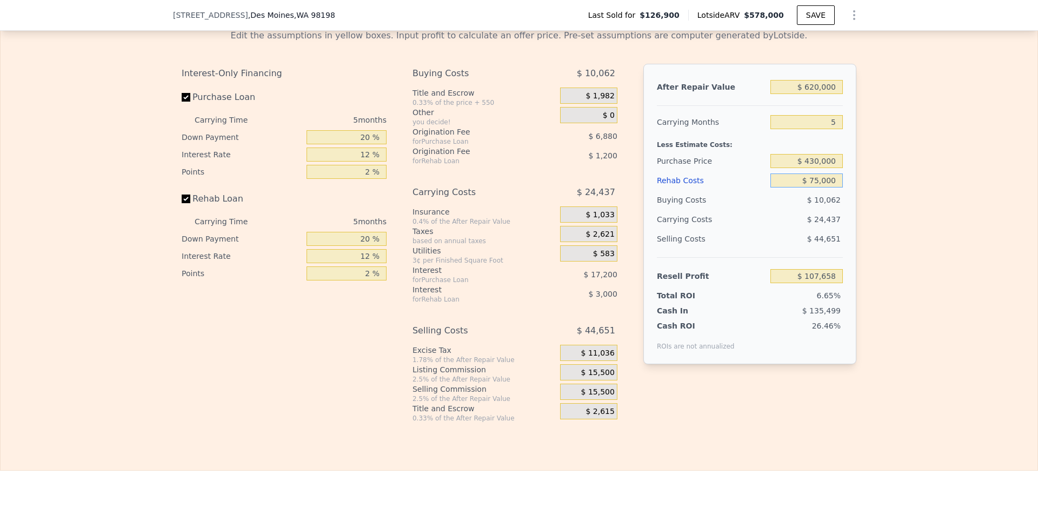
type input "$ 35,850"
type input "$ 75,000"
click at [896, 211] on div "Edit the assumptions in yellow boxes. Input profit to calculate an offer price.…" at bounding box center [519, 222] width 1037 height 402
drag, startPoint x: 895, startPoint y: 210, endPoint x: 887, endPoint y: 210, distance: 8.1
click at [894, 210] on div "Edit the assumptions in yellow boxes. Input profit to calculate an offer price.…" at bounding box center [519, 222] width 1037 height 402
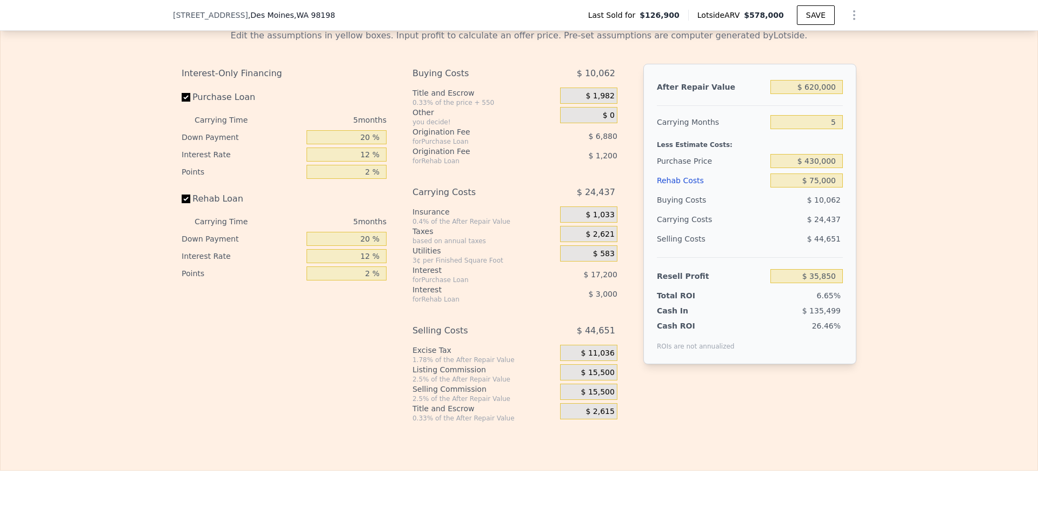
click at [787, 229] on div "$ 24,437" at bounding box center [786, 219] width 114 height 19
